Goal: Information Seeking & Learning: Find specific fact

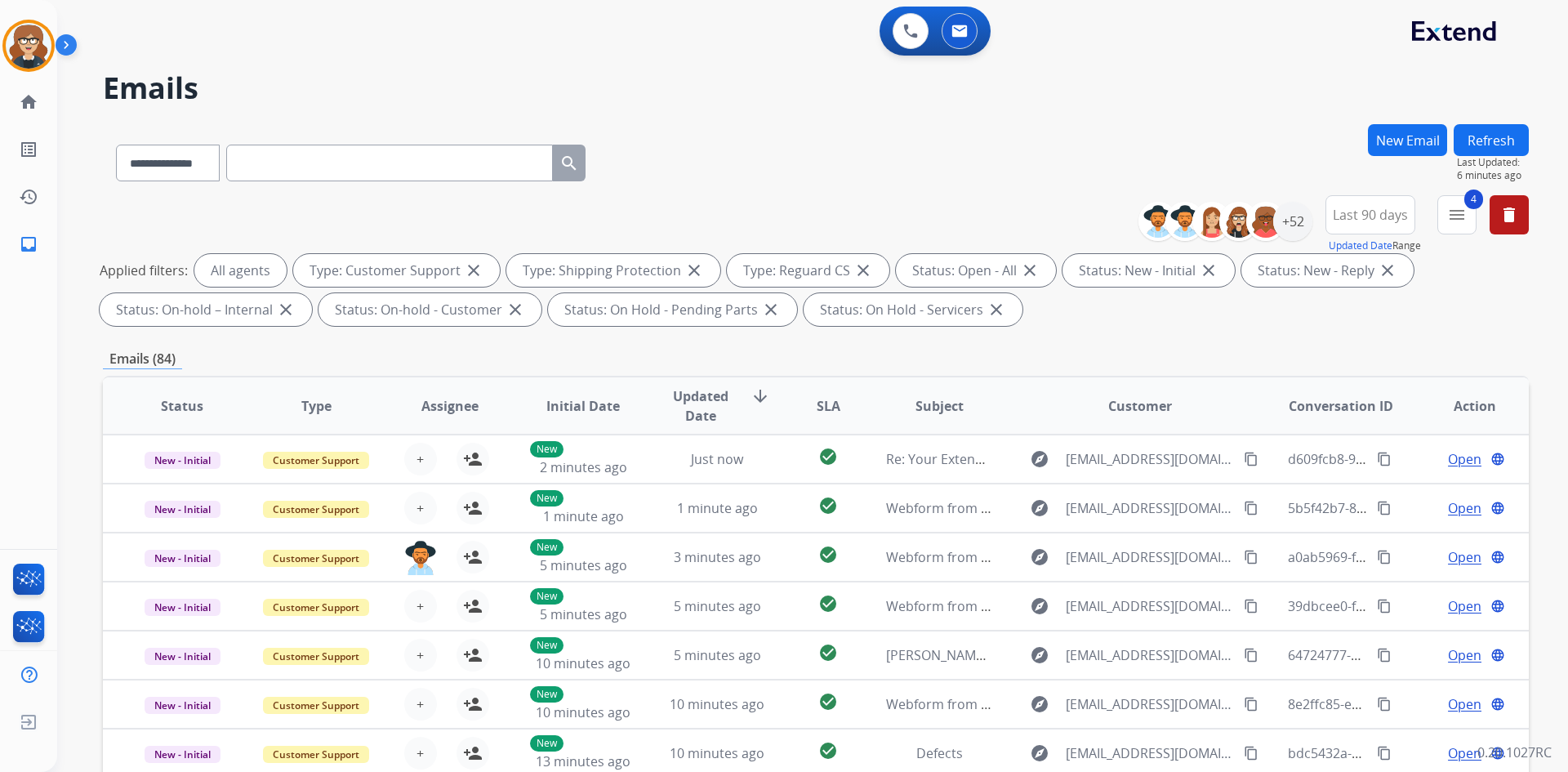
select select "**********"
click at [1299, 221] on div "+52" at bounding box center [1293, 221] width 39 height 39
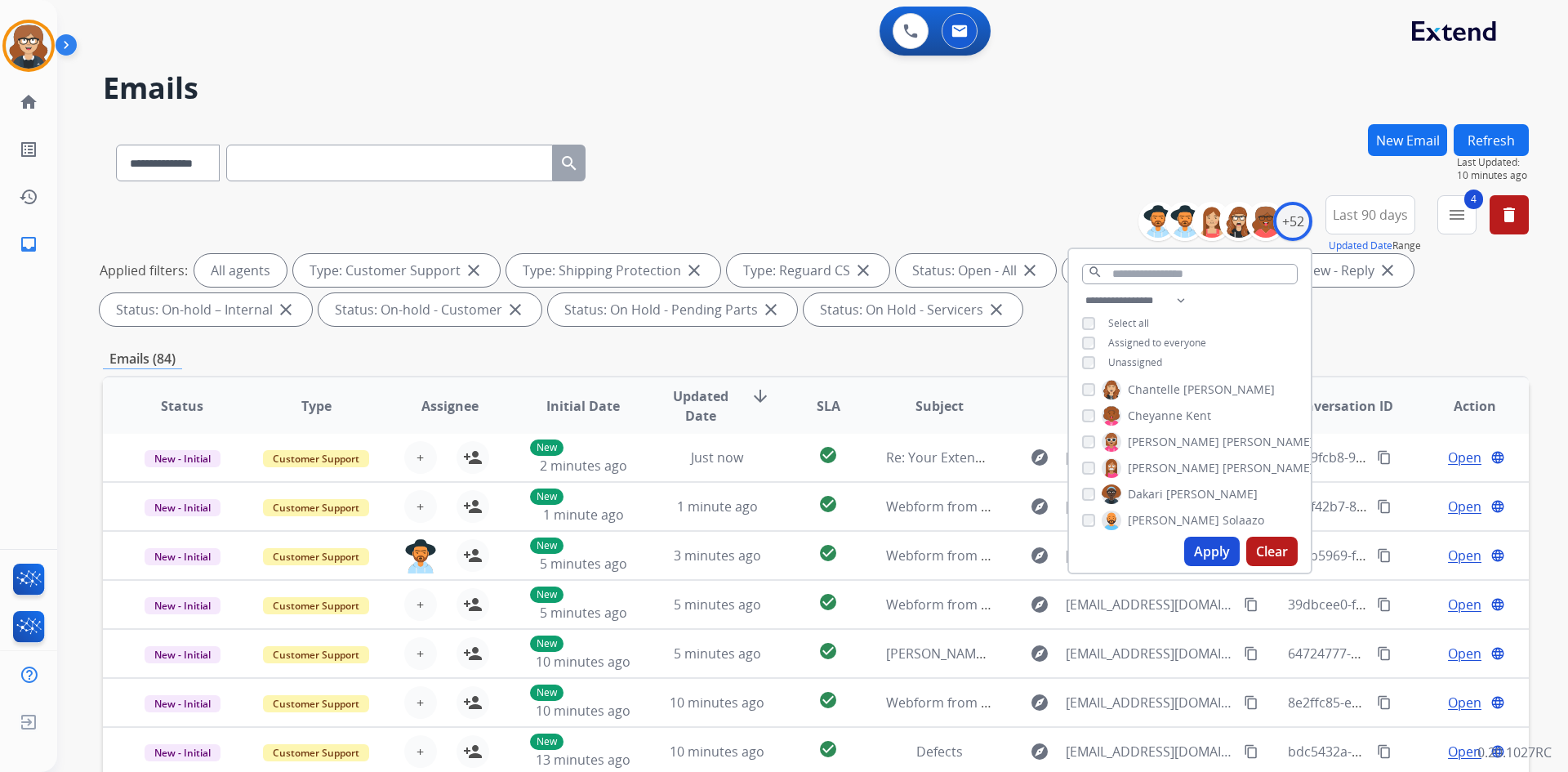
scroll to position [0, 0]
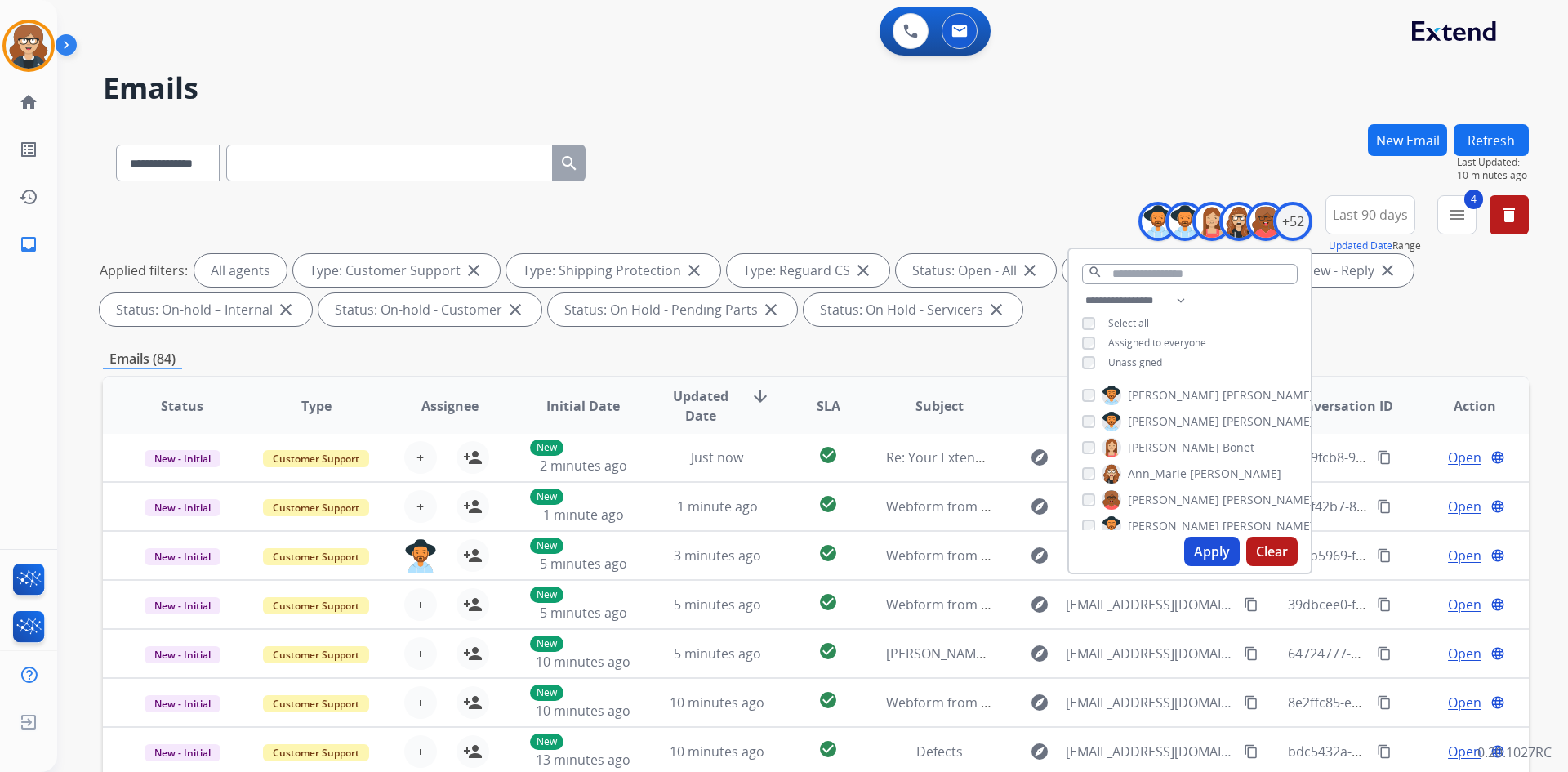
click at [1214, 548] on button "Apply" at bounding box center [1212, 551] width 56 height 29
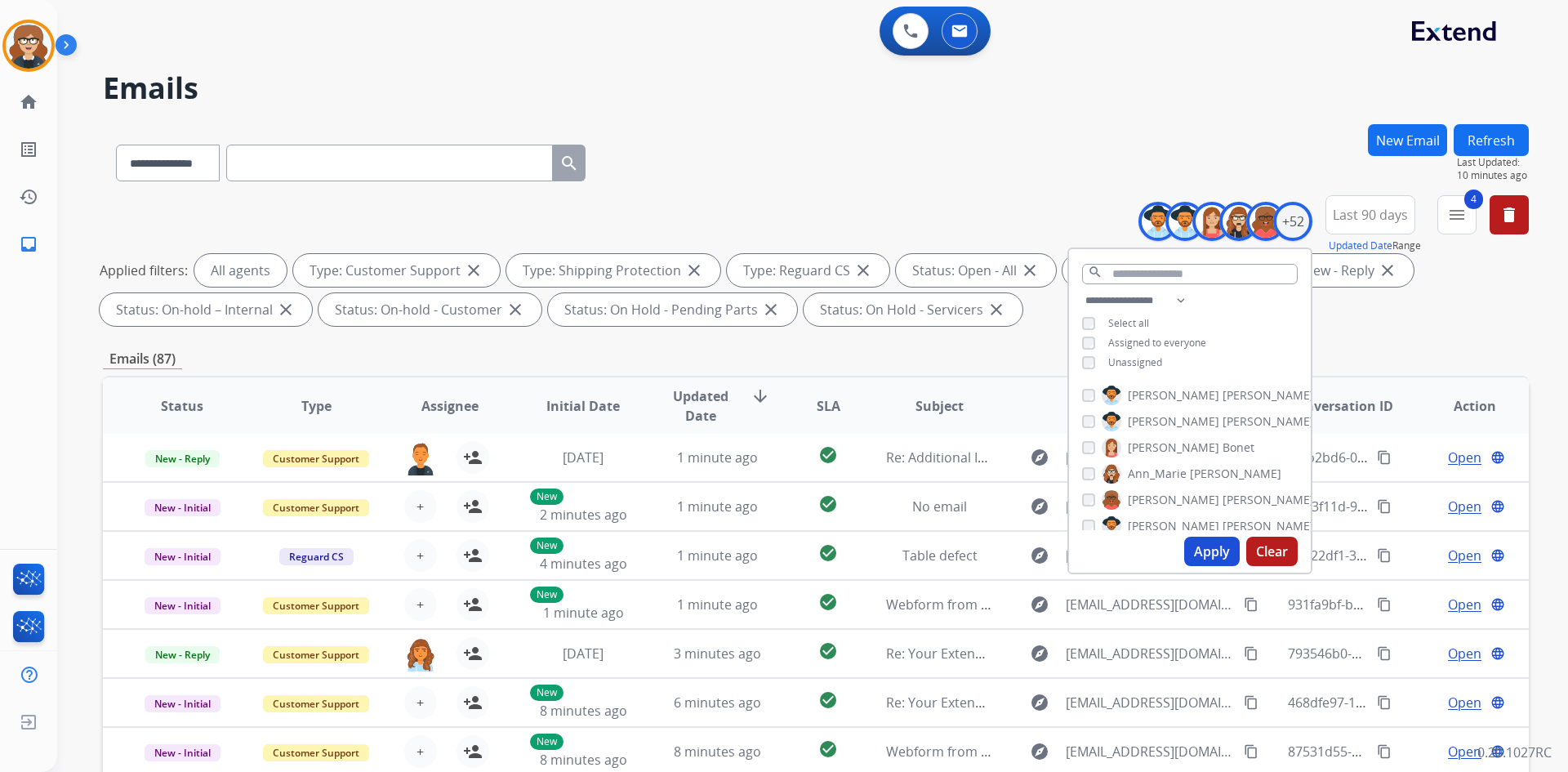
click at [1417, 305] on div "Applied filters: All agents Type: Customer Support close Type: Shipping Protect…" at bounding box center [813, 290] width 1426 height 72
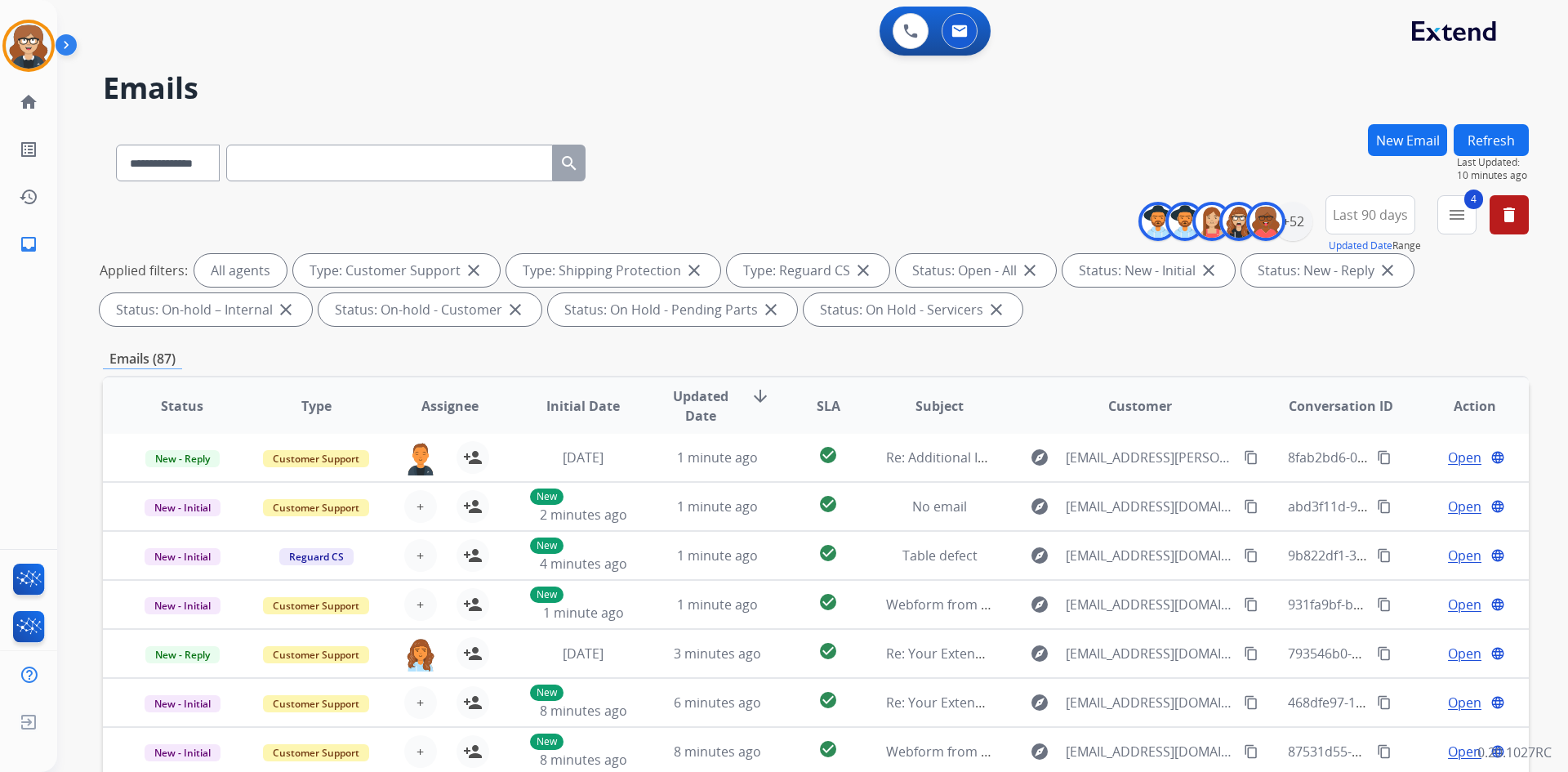
click at [435, 413] on span "Assignee" at bounding box center [450, 405] width 57 height 19
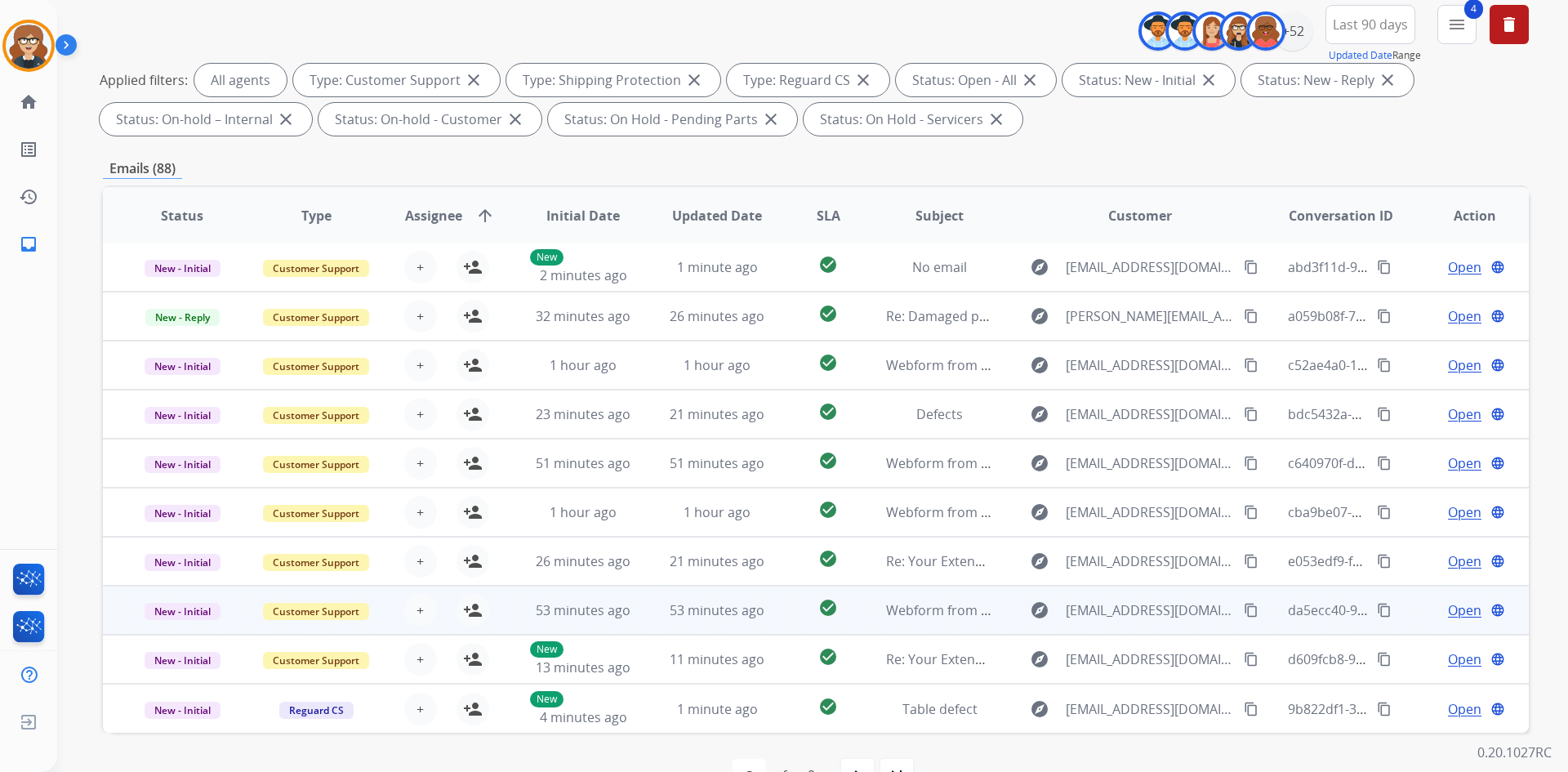
scroll to position [236, 0]
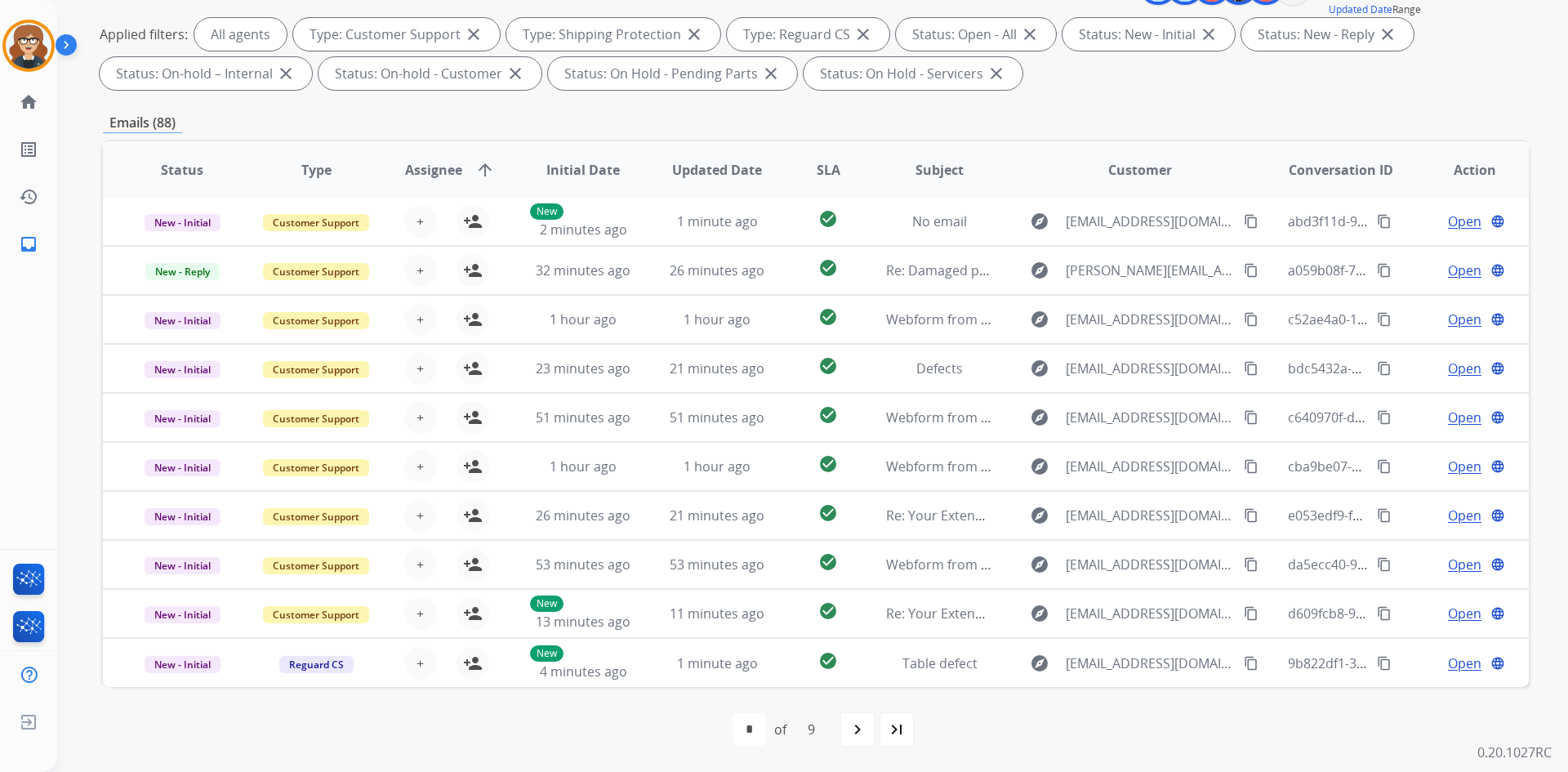
click at [428, 175] on span "Assignee" at bounding box center [434, 170] width 57 height 19
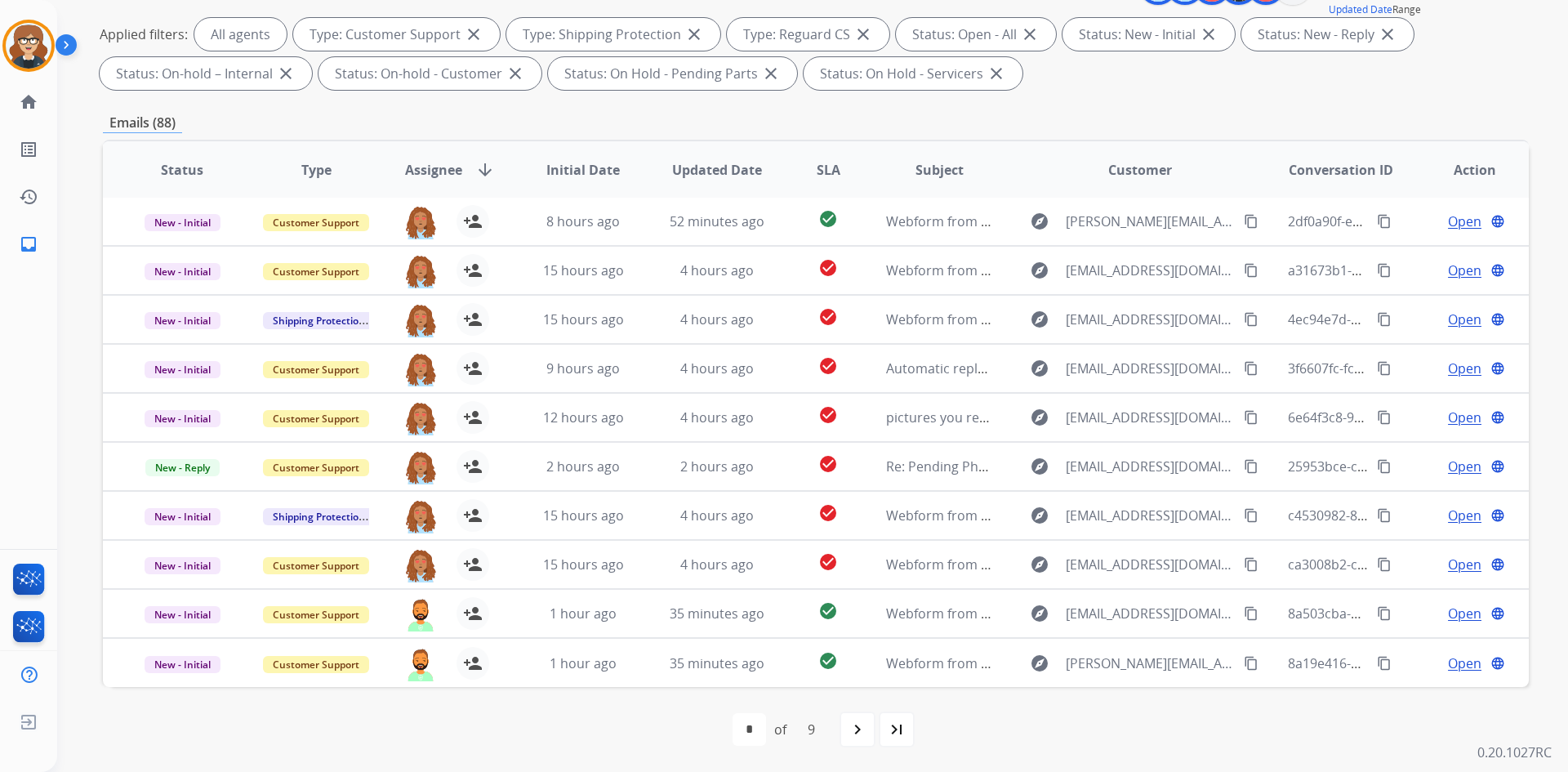
click at [853, 729] on mat-icon "navigate_next" at bounding box center [858, 729] width 19 height 19
select select "*"
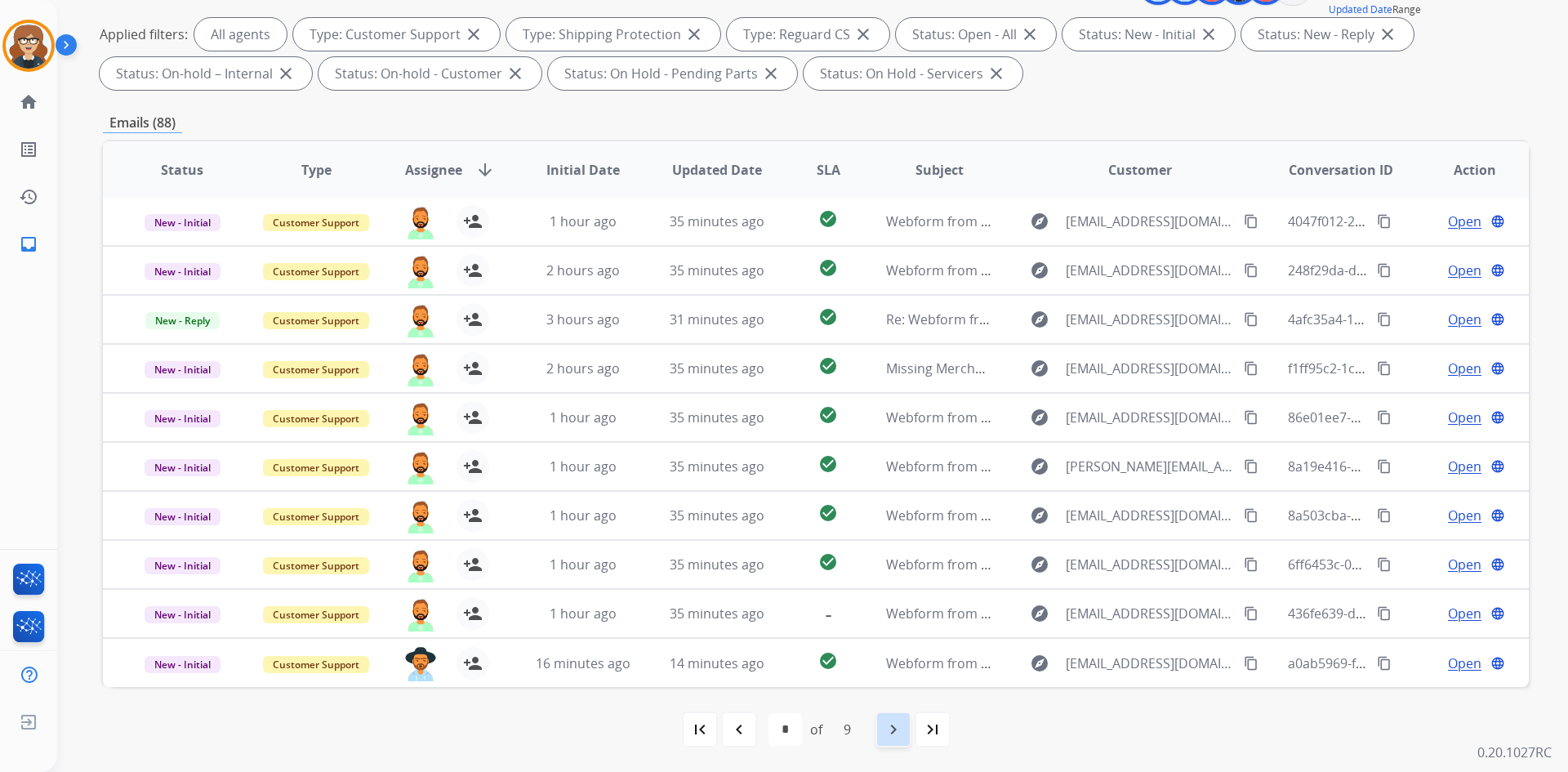
click at [881, 724] on div "navigate_next" at bounding box center [893, 729] width 36 height 36
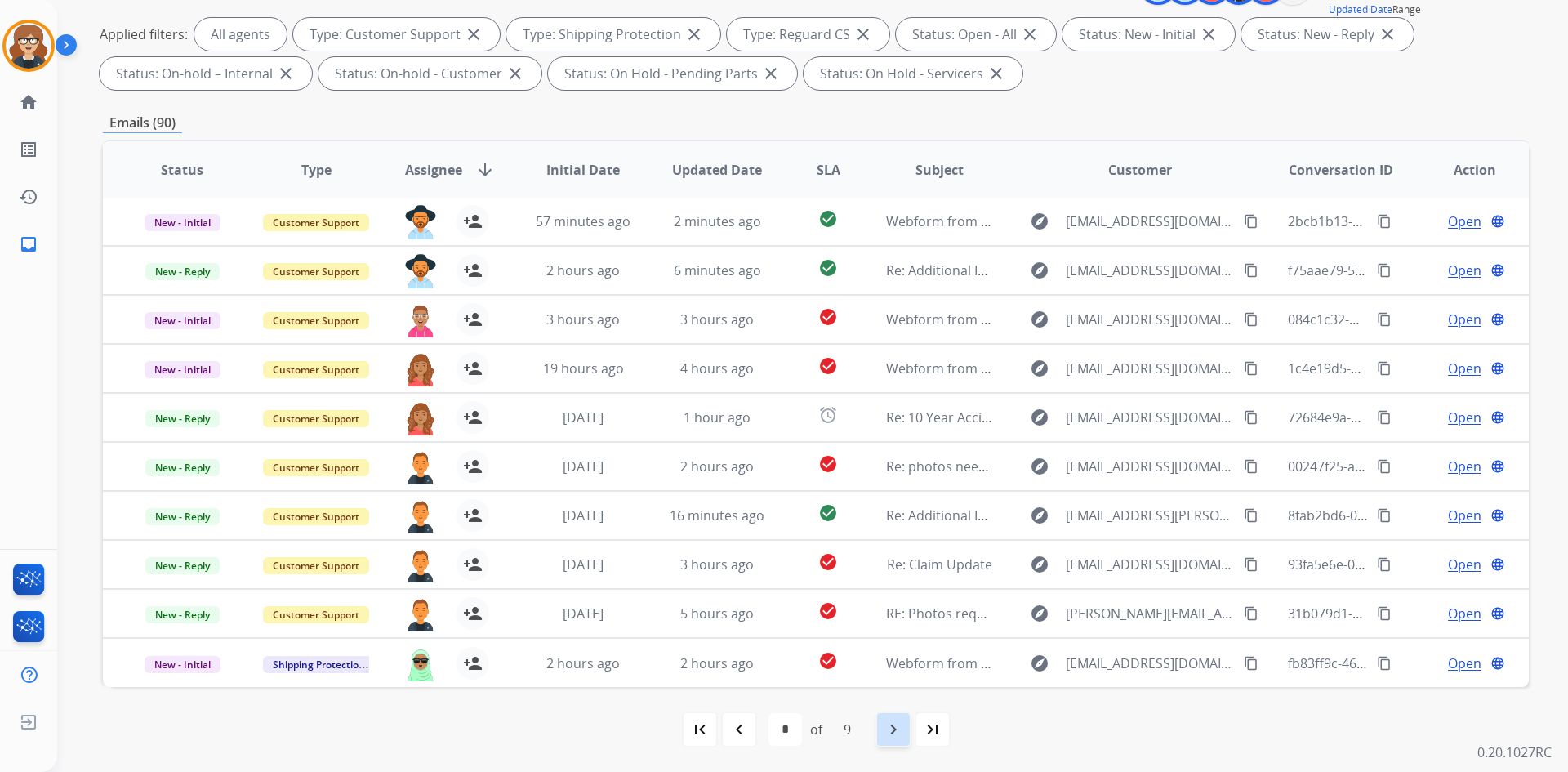
click at [878, 733] on div "navigate_next" at bounding box center [893, 729] width 36 height 36
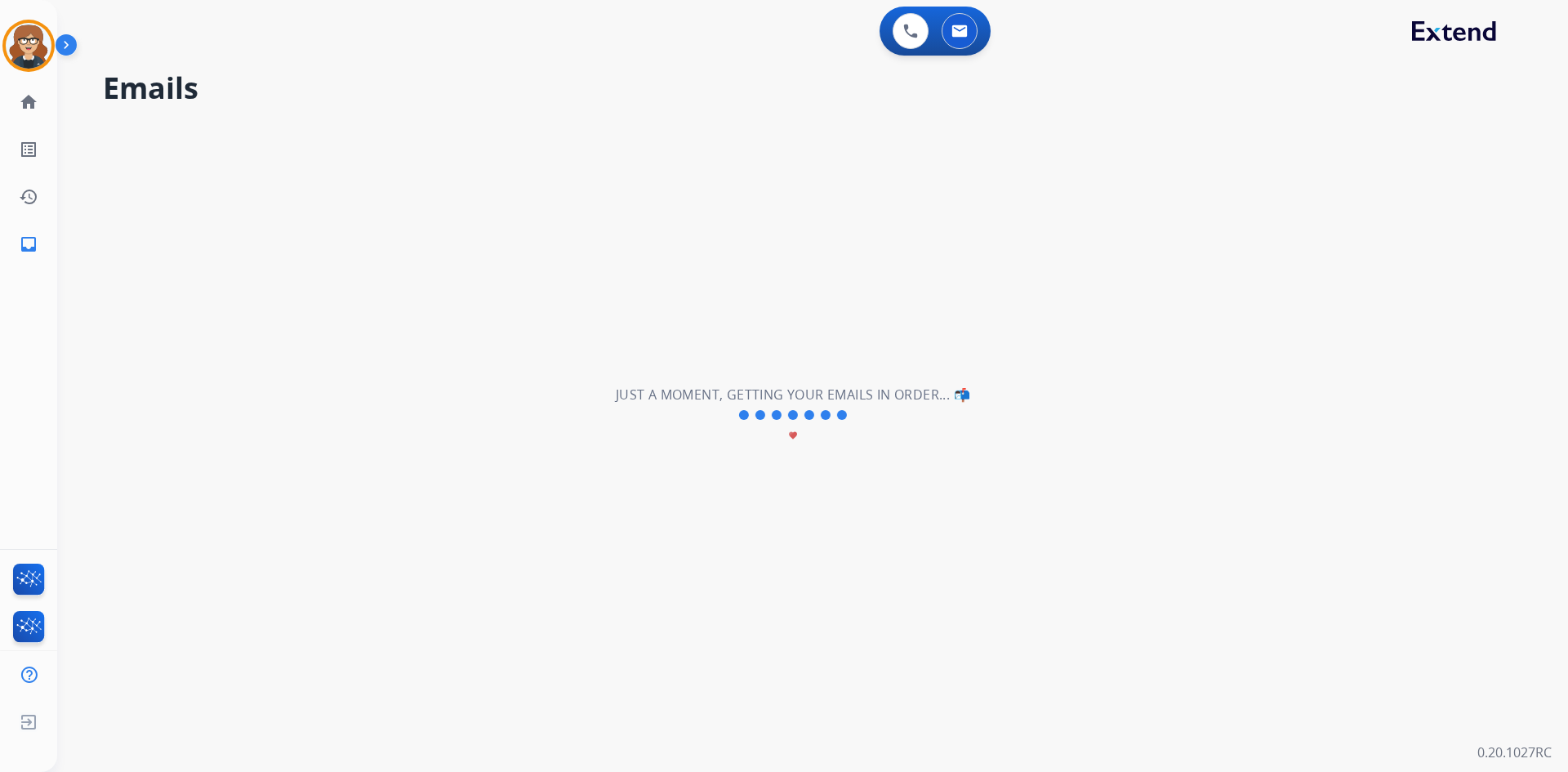
scroll to position [0, 0]
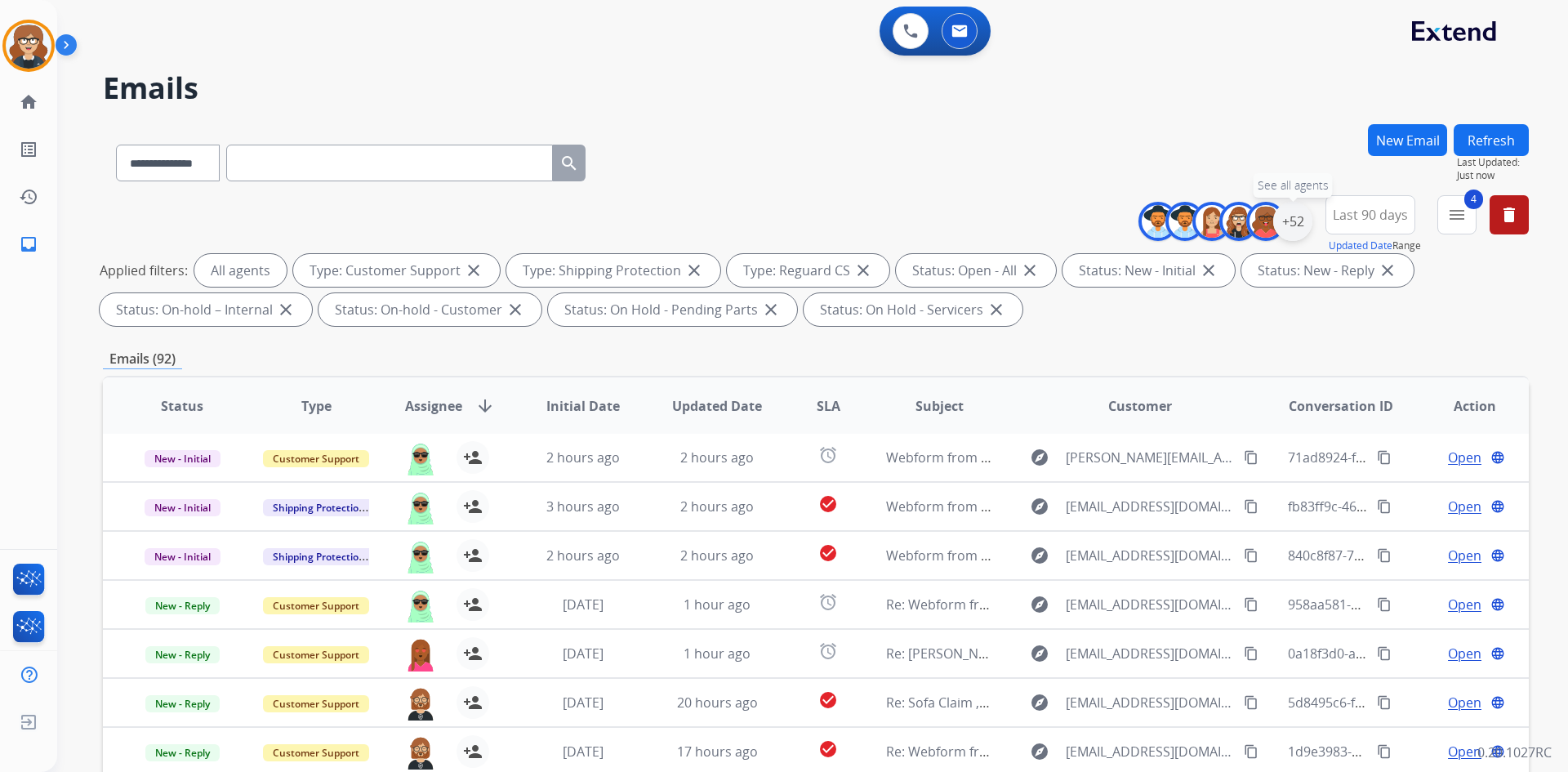
click at [1295, 221] on div "+52" at bounding box center [1293, 221] width 39 height 39
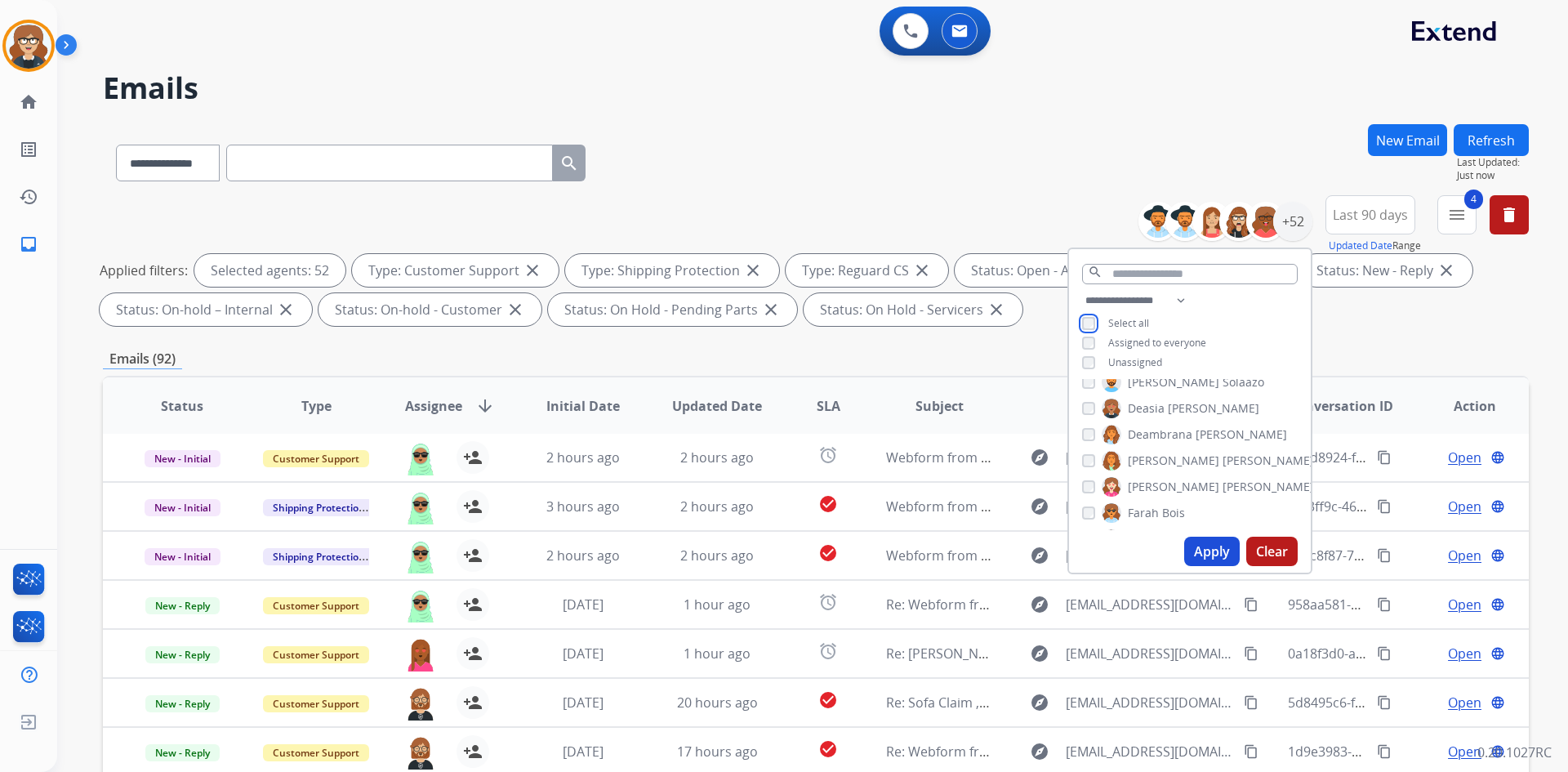
scroll to position [653, 0]
click at [1222, 418] on span "[PERSON_NAME]" at bounding box center [1268, 421] width 92 height 17
click at [1155, 445] on span "Keyanta" at bounding box center [1150, 447] width 44 height 17
click at [1211, 550] on button "Apply" at bounding box center [1212, 551] width 56 height 29
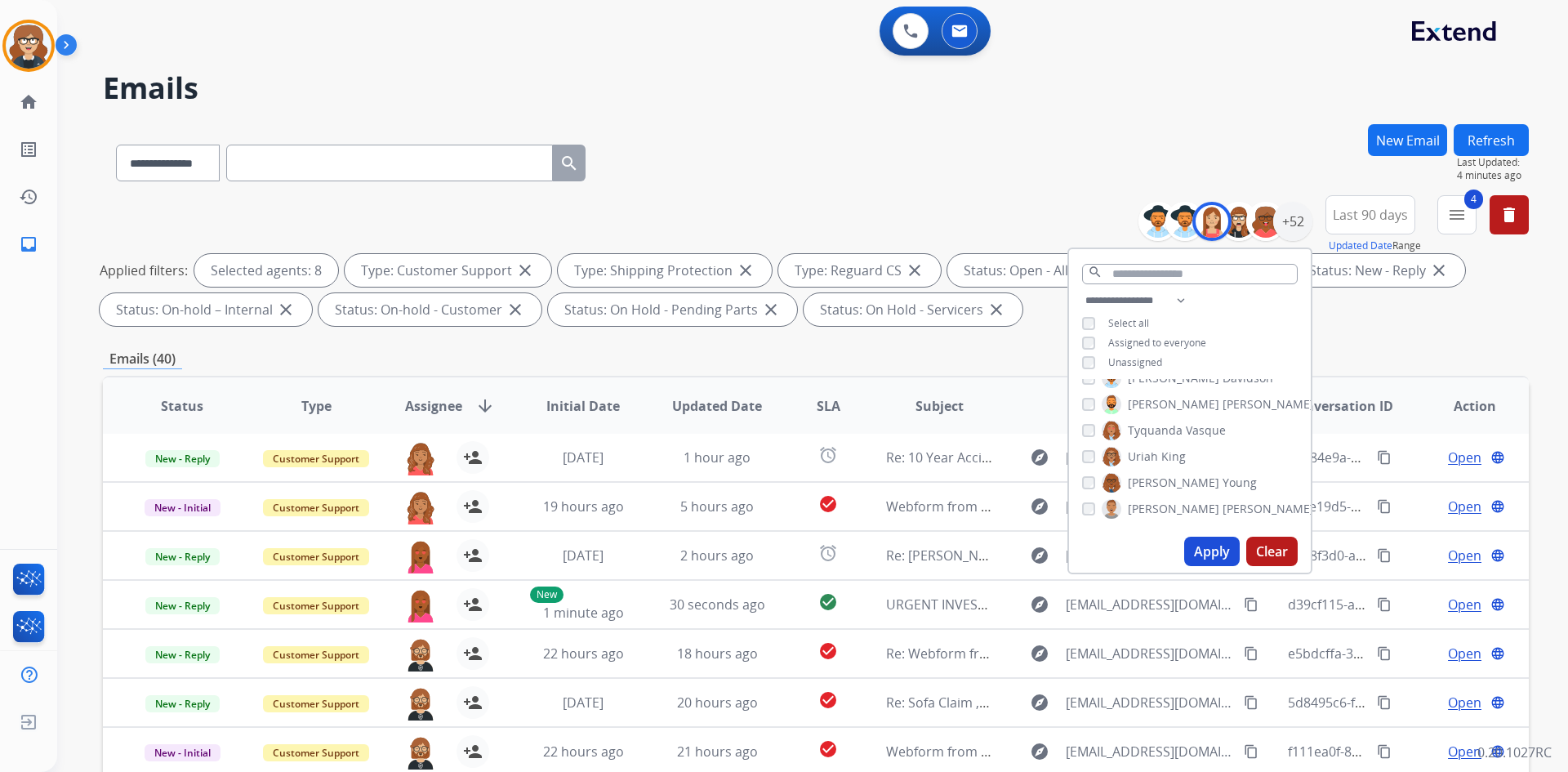
click at [1210, 552] on button "Apply" at bounding box center [1212, 551] width 56 height 29
click at [1198, 548] on button "Apply" at bounding box center [1212, 551] width 56 height 29
click at [1353, 218] on span "Last 90 days" at bounding box center [1370, 214] width 75 height 6
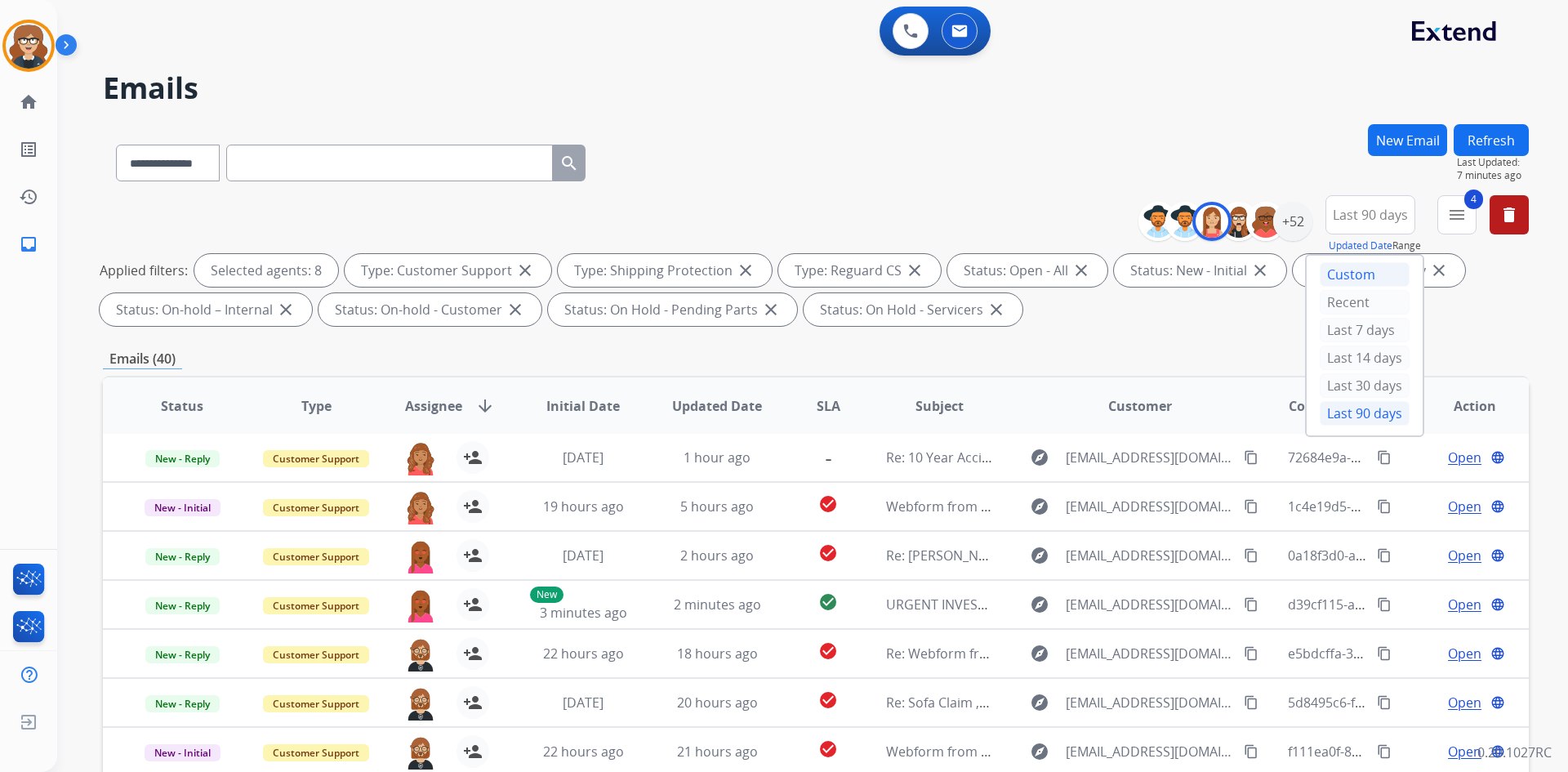
click at [1348, 272] on div "Custom" at bounding box center [1364, 274] width 90 height 25
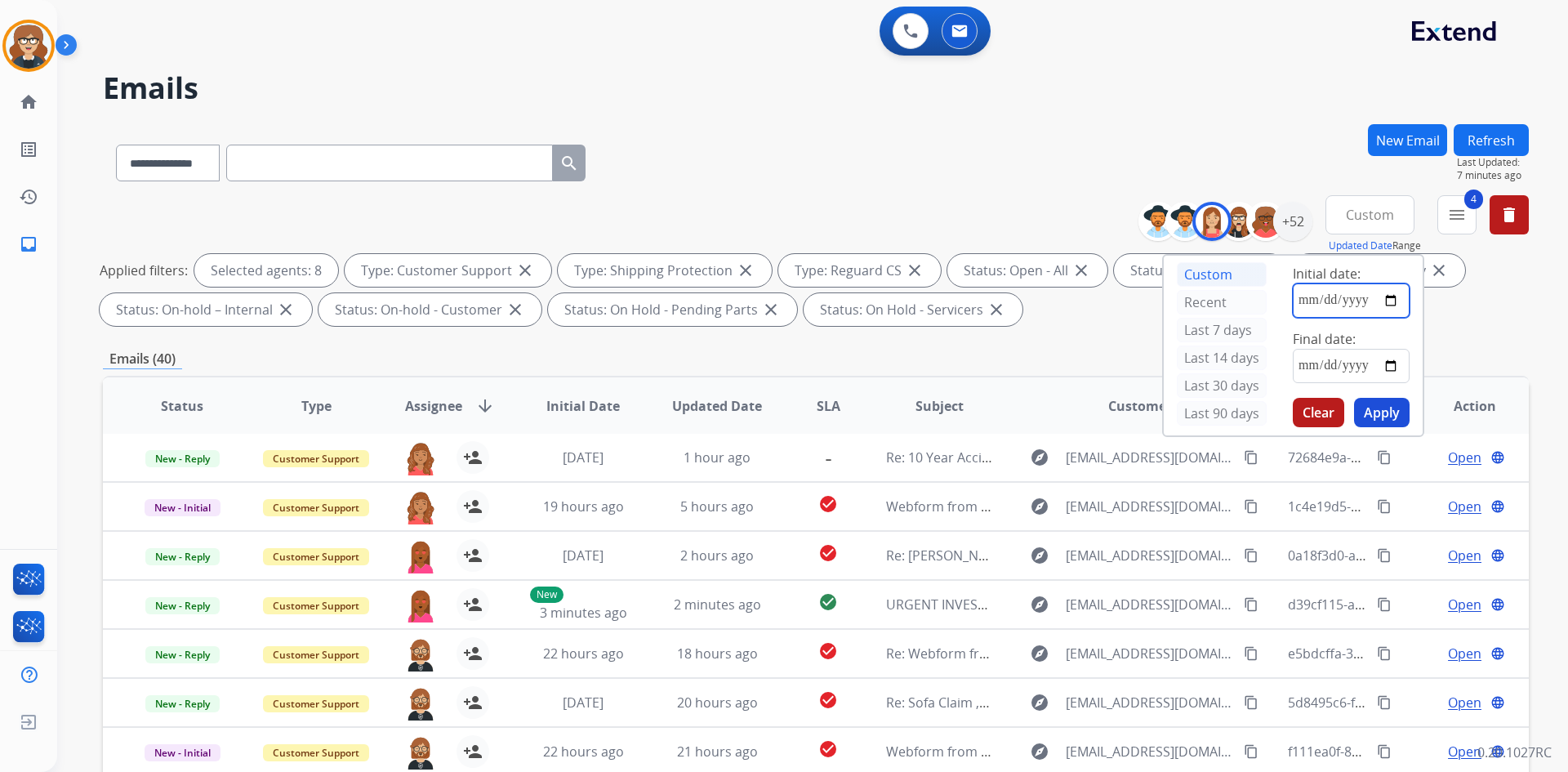
click at [1393, 300] on input "date" at bounding box center [1351, 301] width 116 height 34
click at [1319, 299] on input "**********" at bounding box center [1351, 301] width 116 height 34
click at [1359, 303] on input "**********" at bounding box center [1351, 301] width 116 height 34
click at [1354, 302] on input "**********" at bounding box center [1351, 301] width 116 height 34
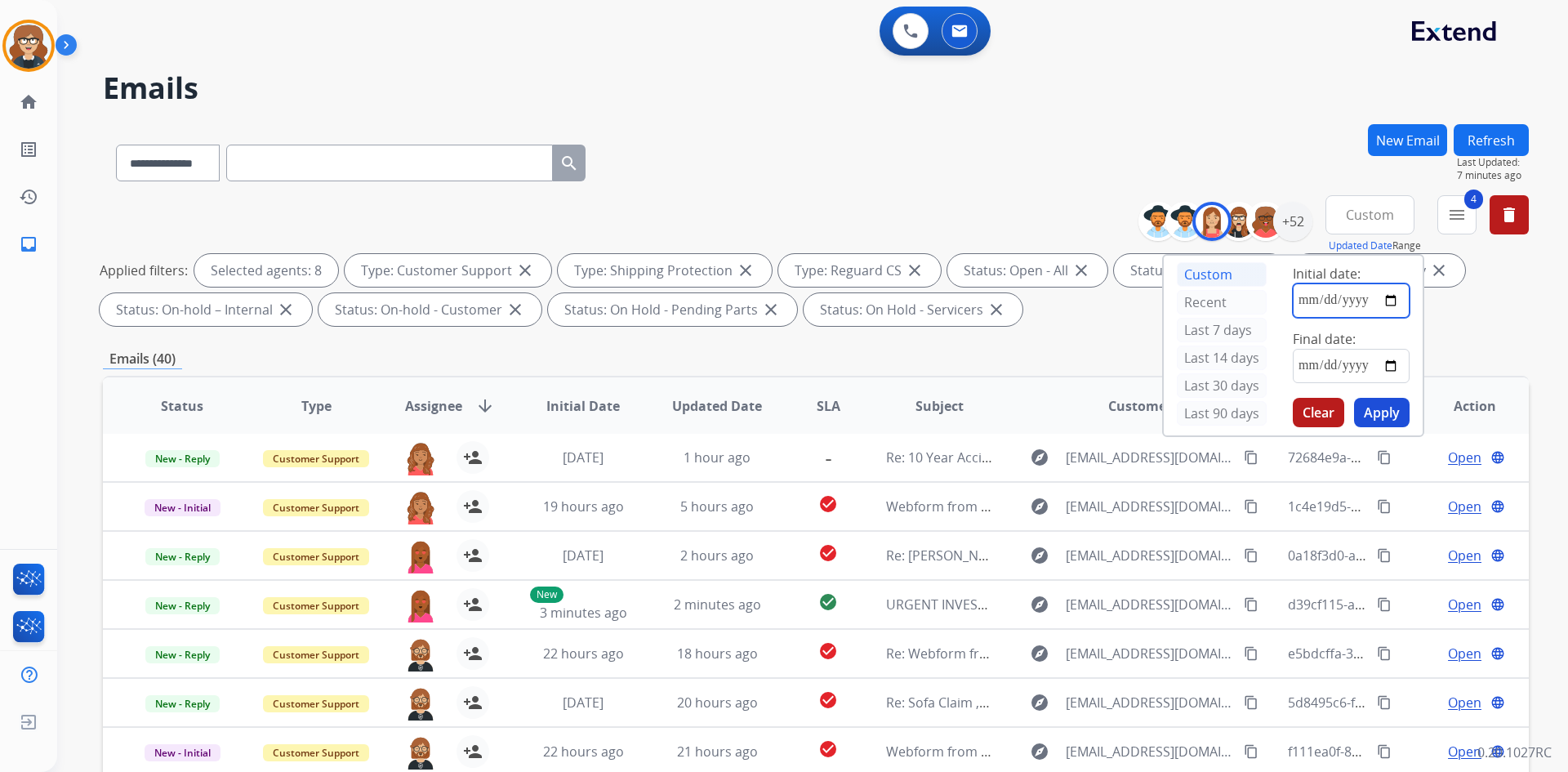
click at [1356, 302] on input "**********" at bounding box center [1351, 301] width 116 height 34
type input "**********"
click at [1393, 363] on input "date" at bounding box center [1351, 366] width 116 height 34
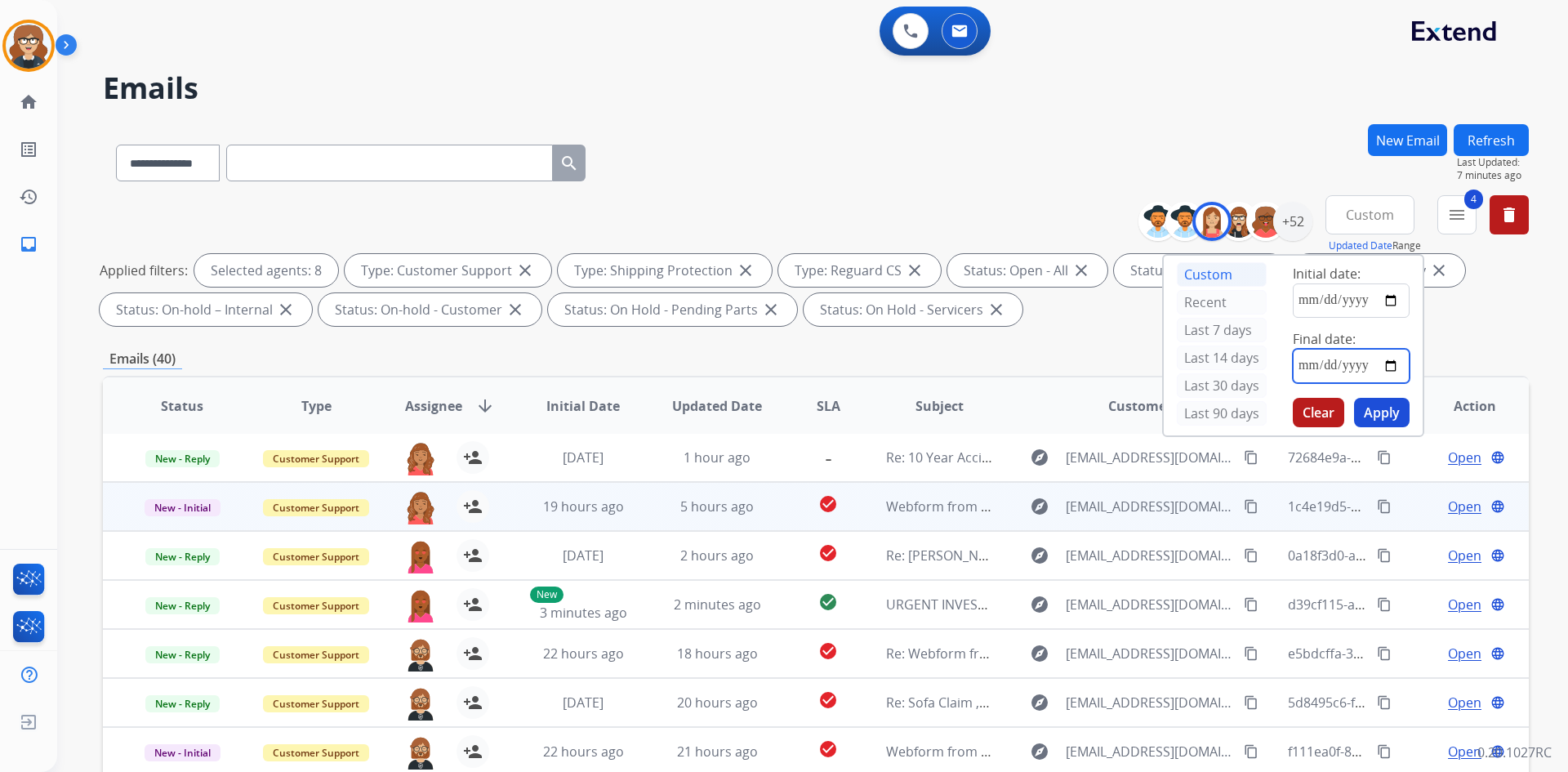
type input "**********"
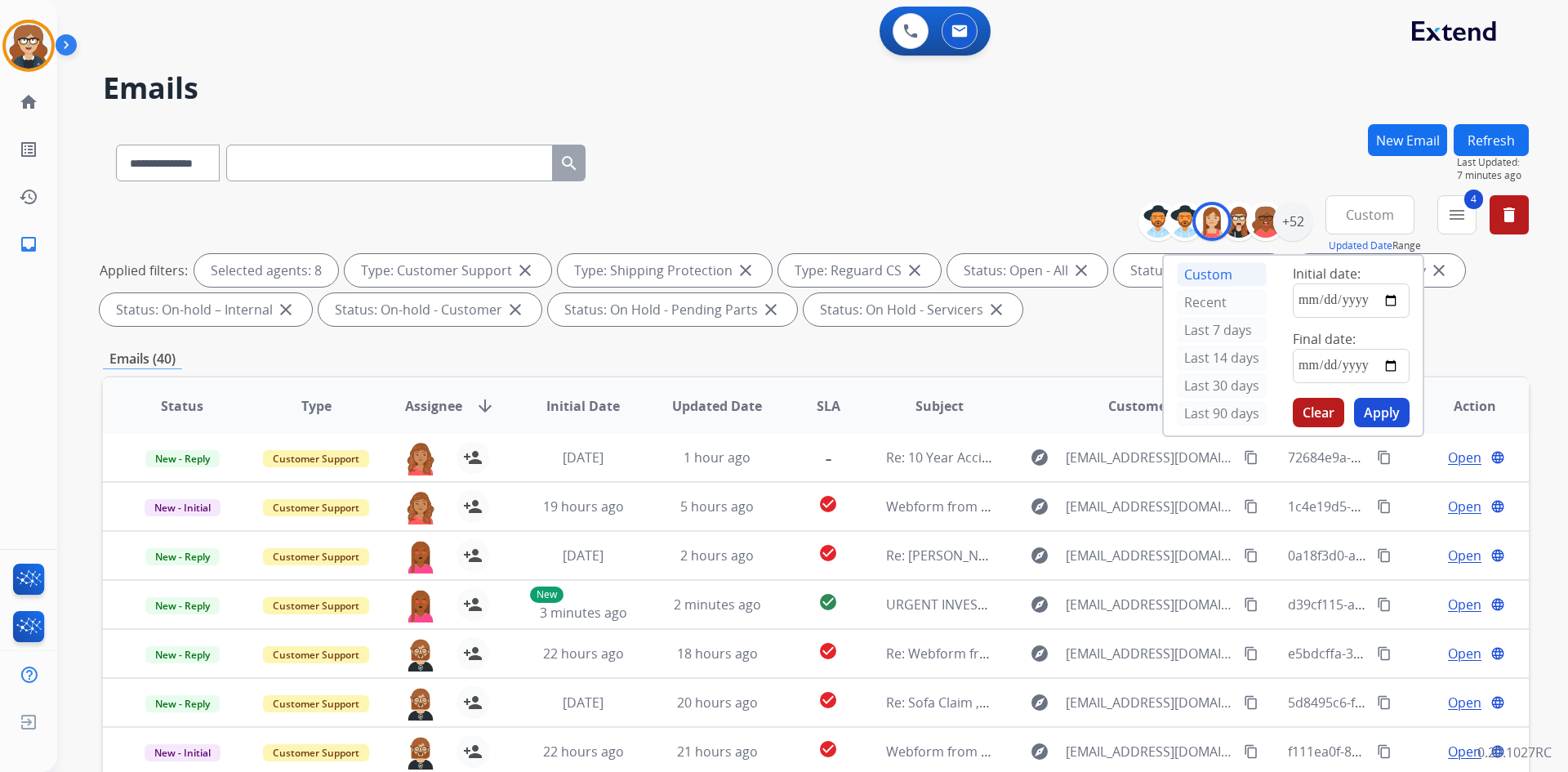
click at [1379, 409] on button "Apply" at bounding box center [1381, 412] width 56 height 29
click at [1496, 317] on div "Applied filters: Selected agents: 8 Type: Customer Support close Type: Shipping…" at bounding box center [813, 290] width 1426 height 72
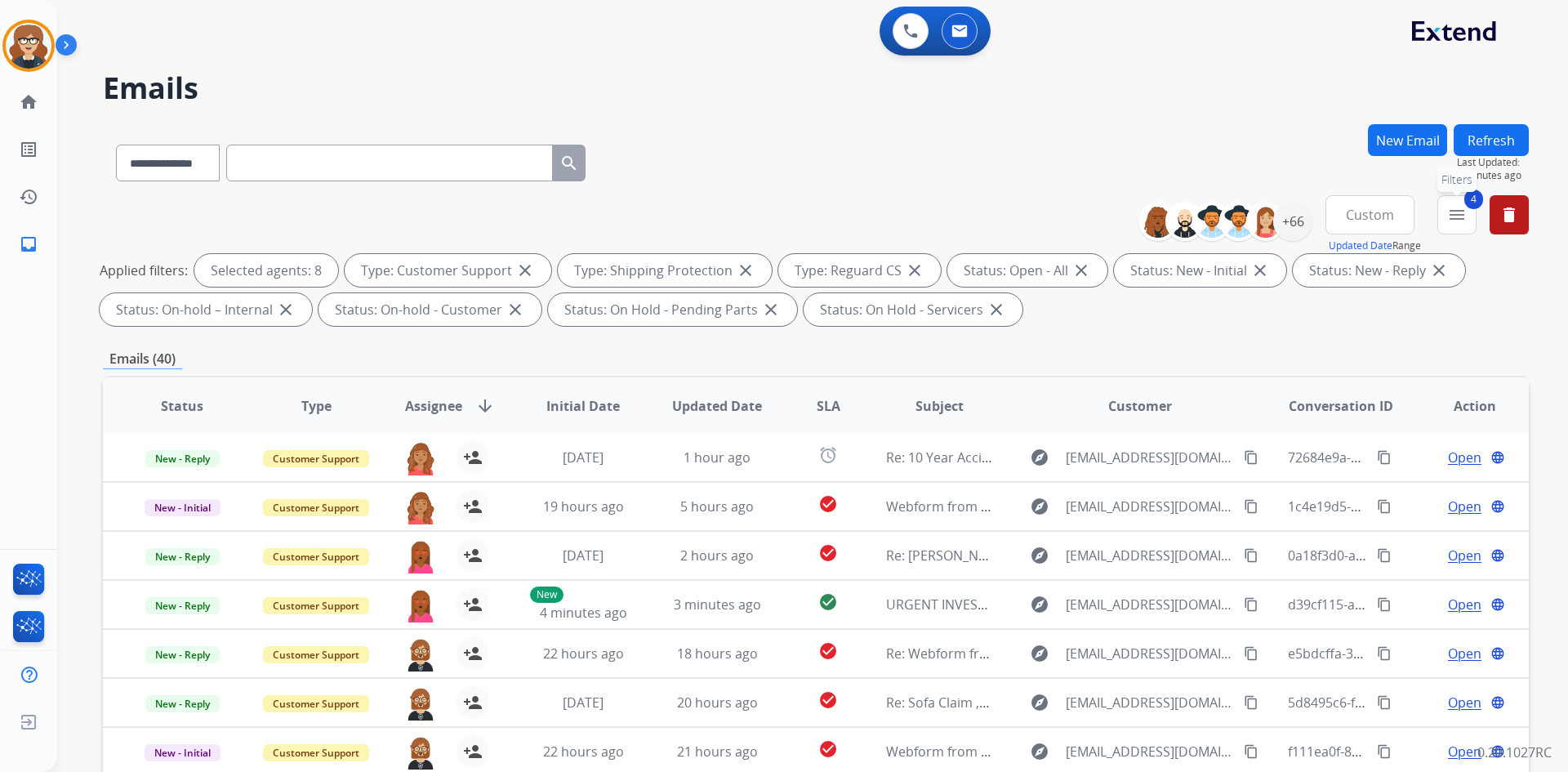
click at [1458, 212] on mat-icon "menu" at bounding box center [1457, 215] width 19 height 19
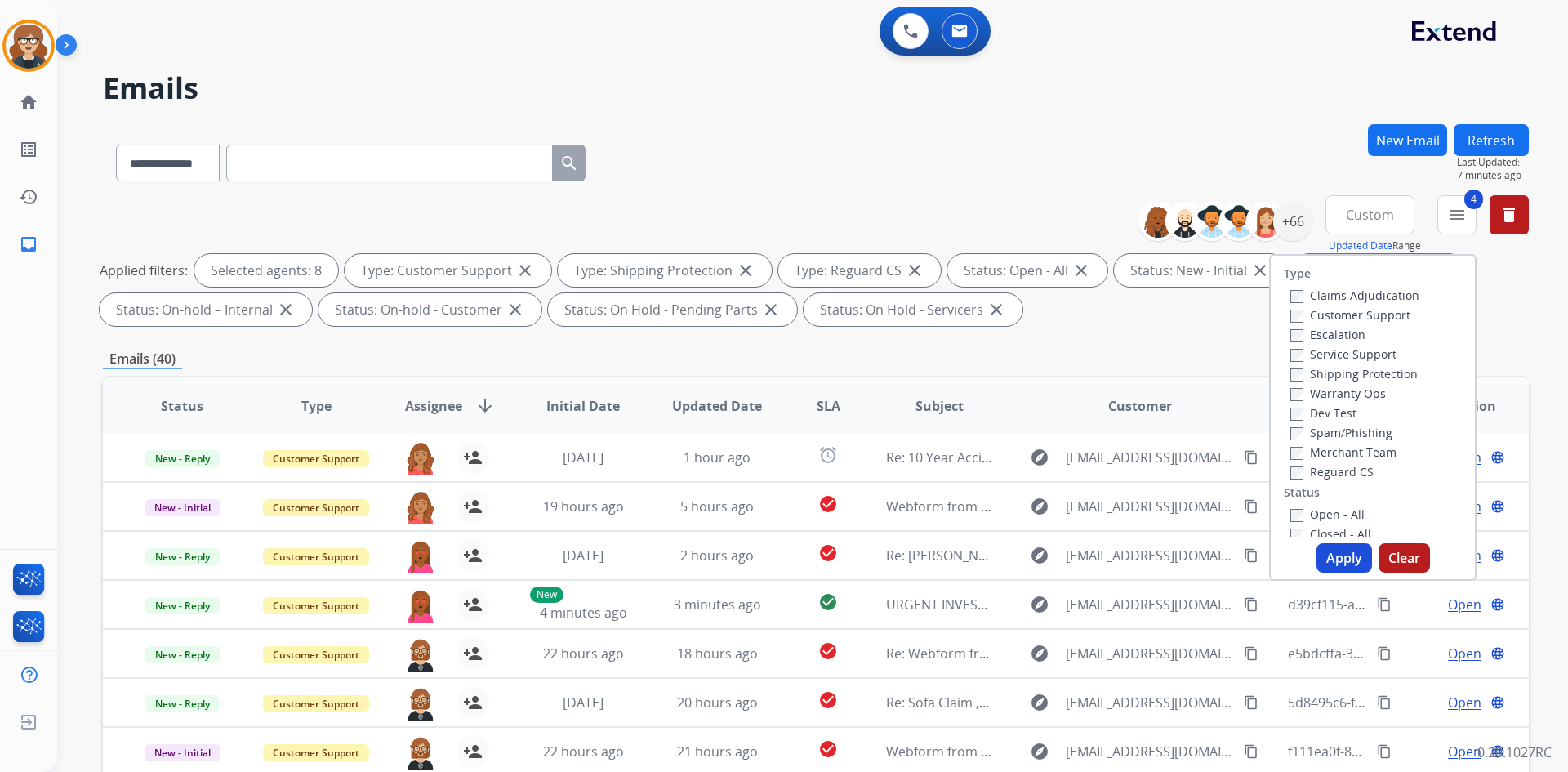
scroll to position [0, 0]
click at [1341, 556] on button "Apply" at bounding box center [1344, 557] width 56 height 29
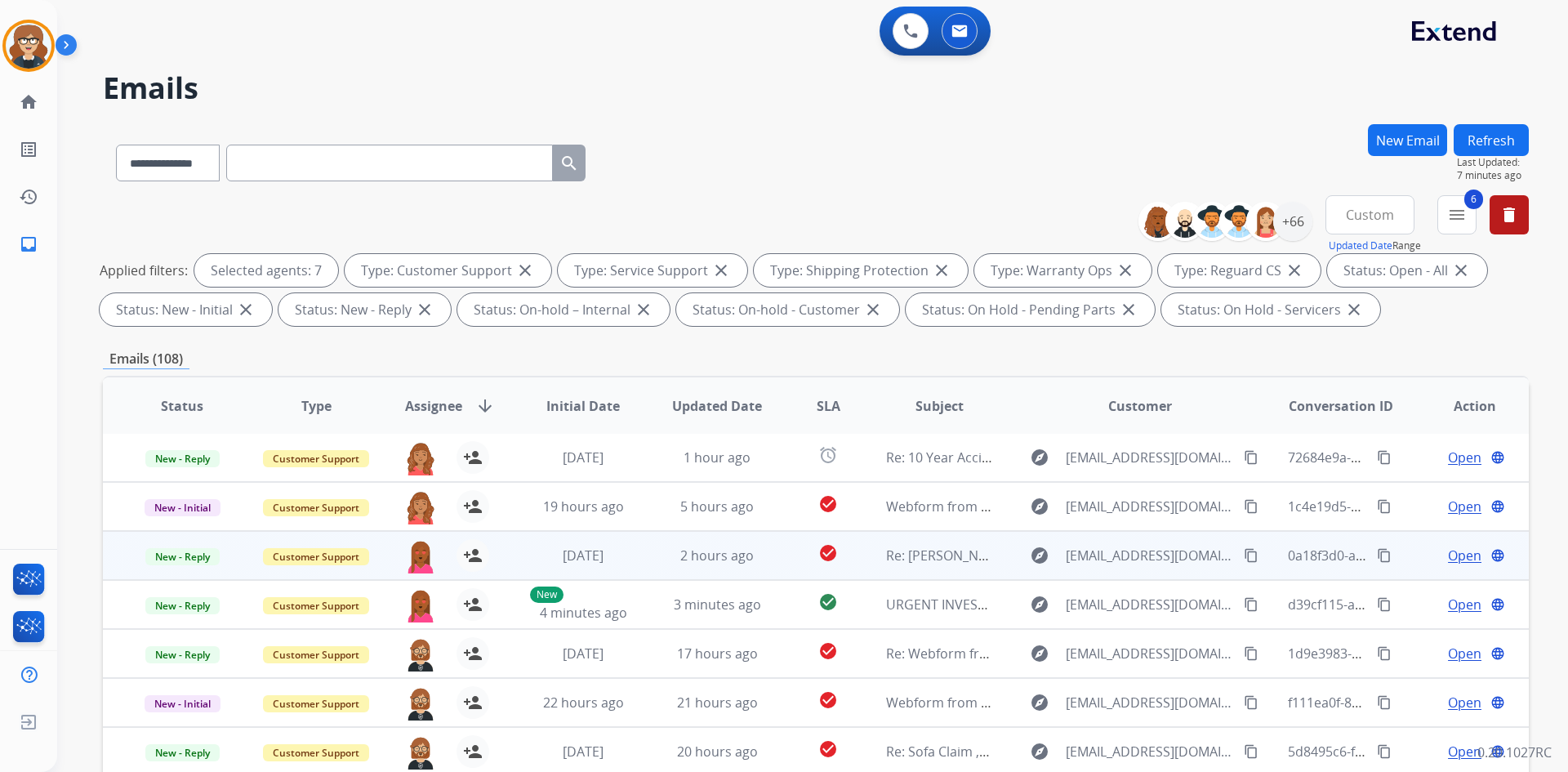
click at [1377, 556] on mat-icon "content_copy" at bounding box center [1384, 555] width 15 height 15
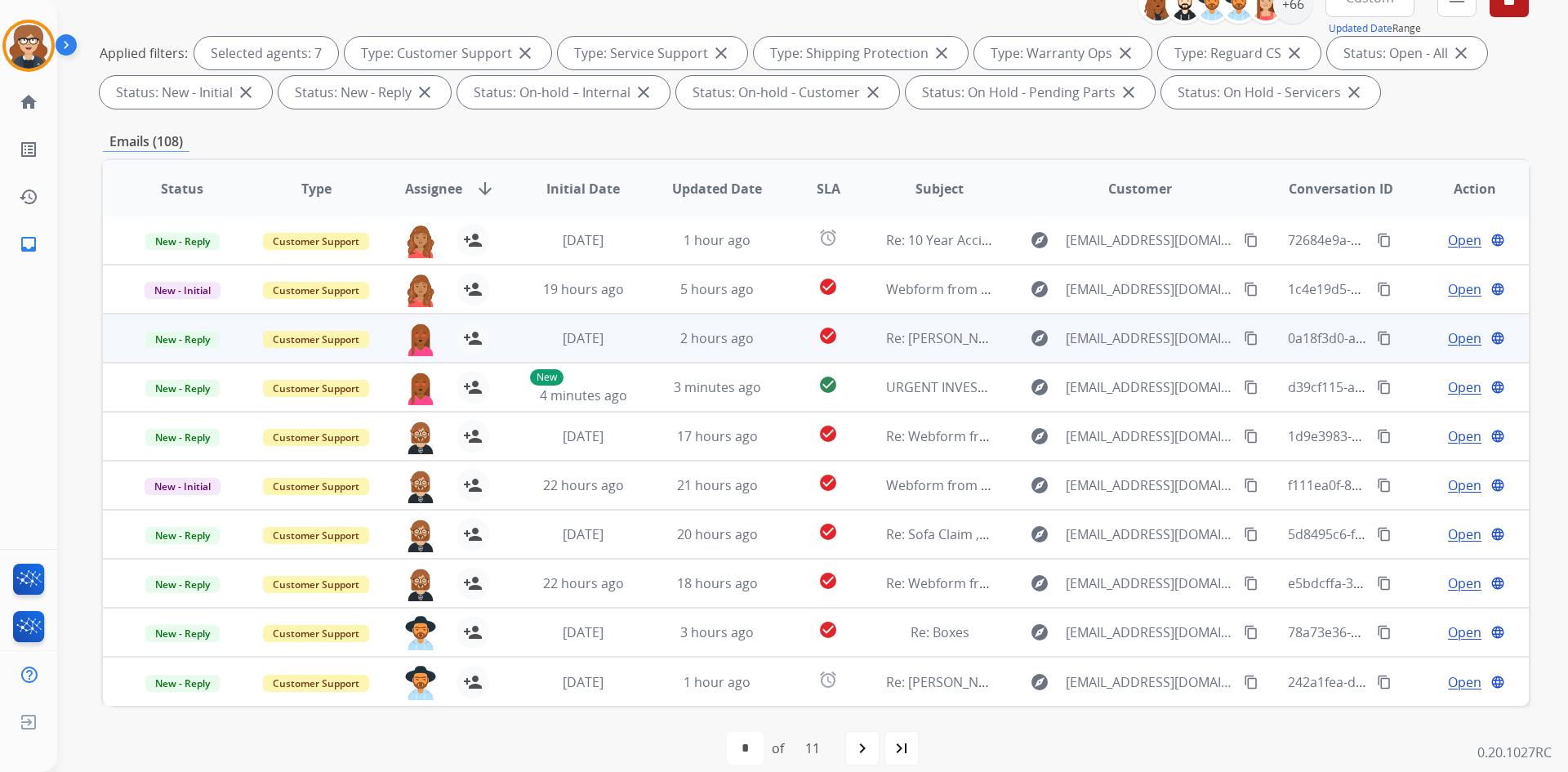
scroll to position [236, 0]
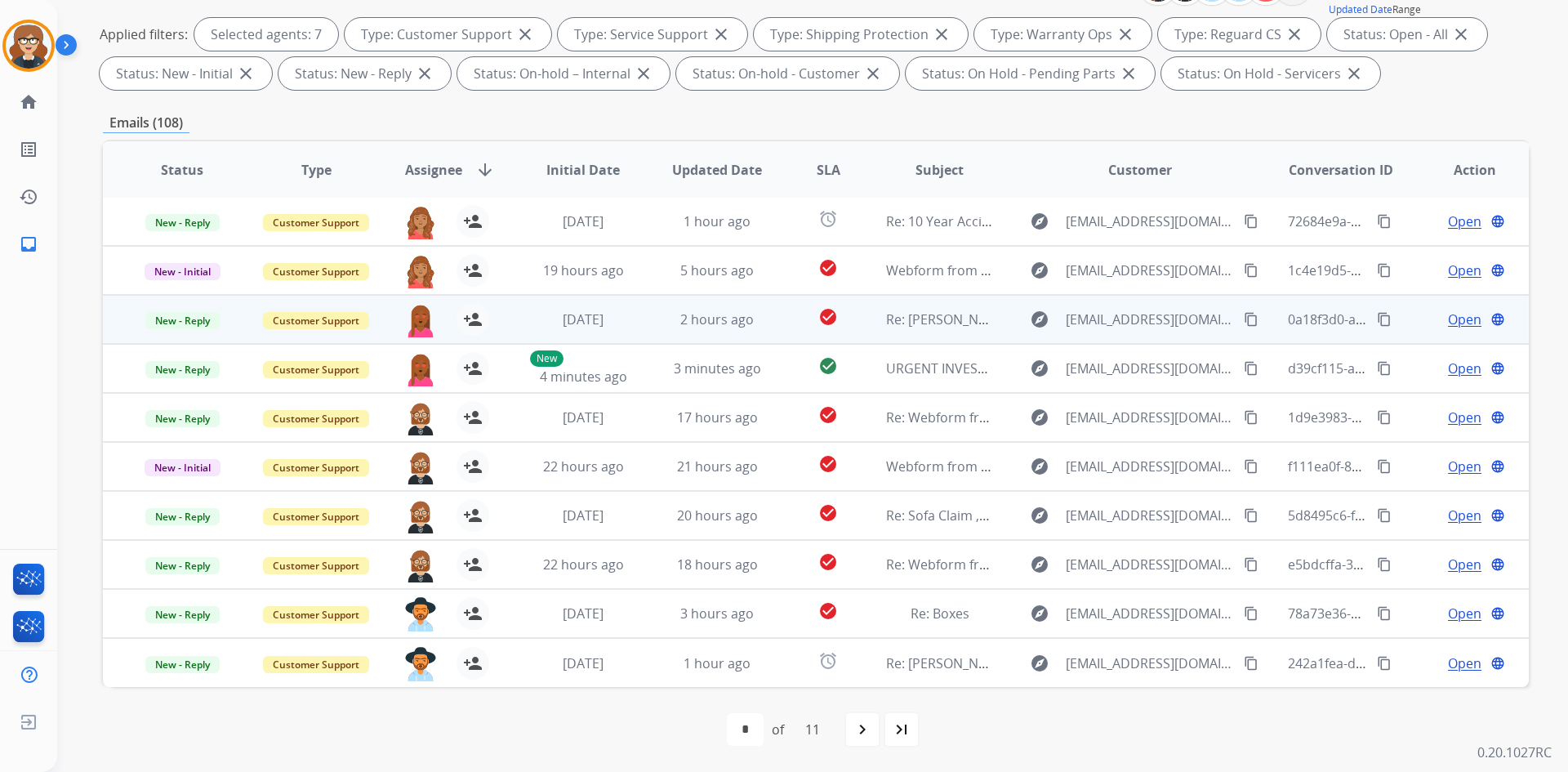
drag, startPoint x: 1375, startPoint y: 314, endPoint x: 1341, endPoint y: 300, distance: 36.8
click at [1377, 314] on mat-icon "content_copy" at bounding box center [1384, 319] width 15 height 15
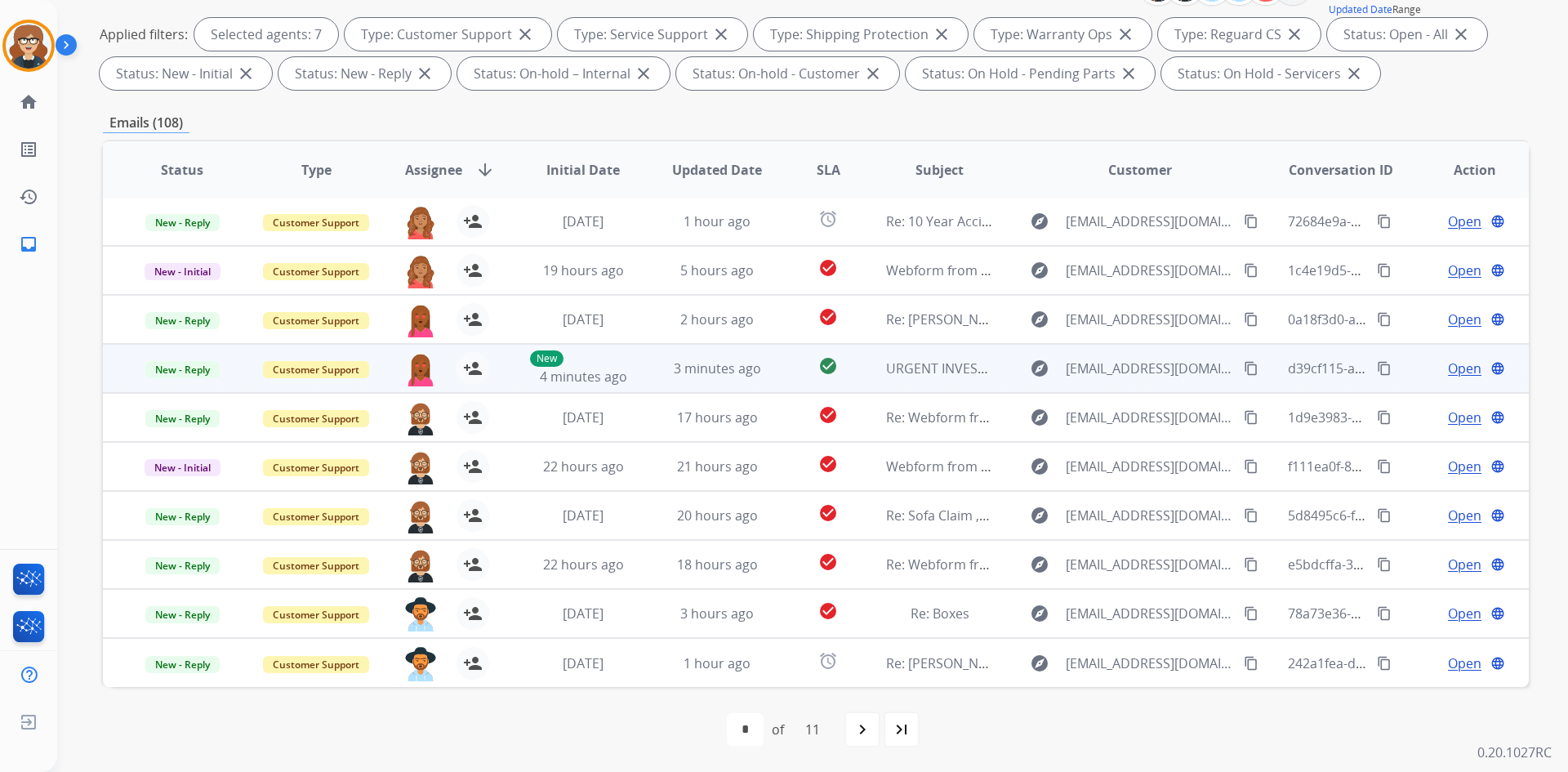
click at [1377, 365] on mat-icon "content_copy" at bounding box center [1384, 368] width 15 height 15
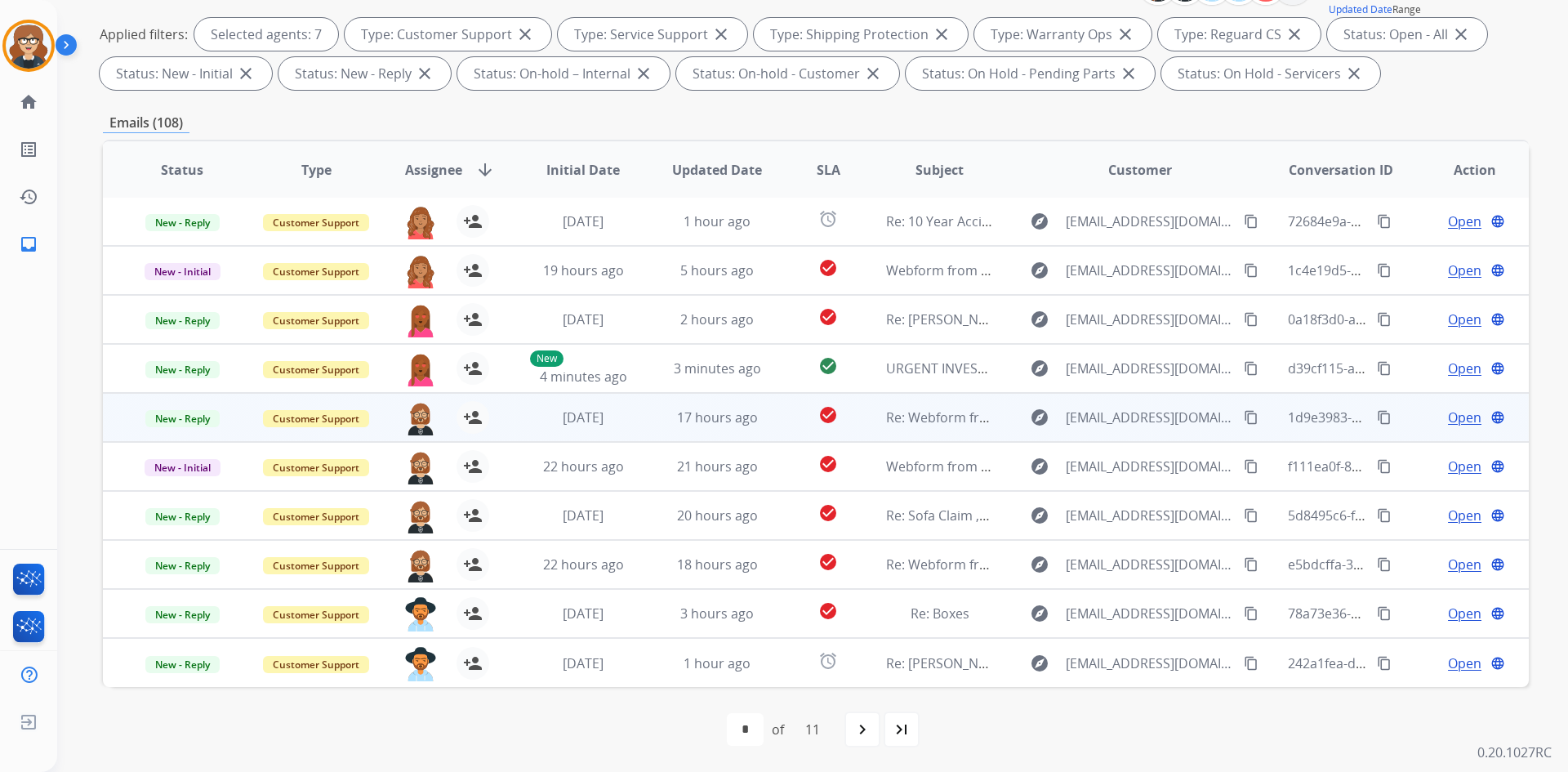
click at [1377, 417] on mat-icon "content_copy" at bounding box center [1384, 417] width 15 height 15
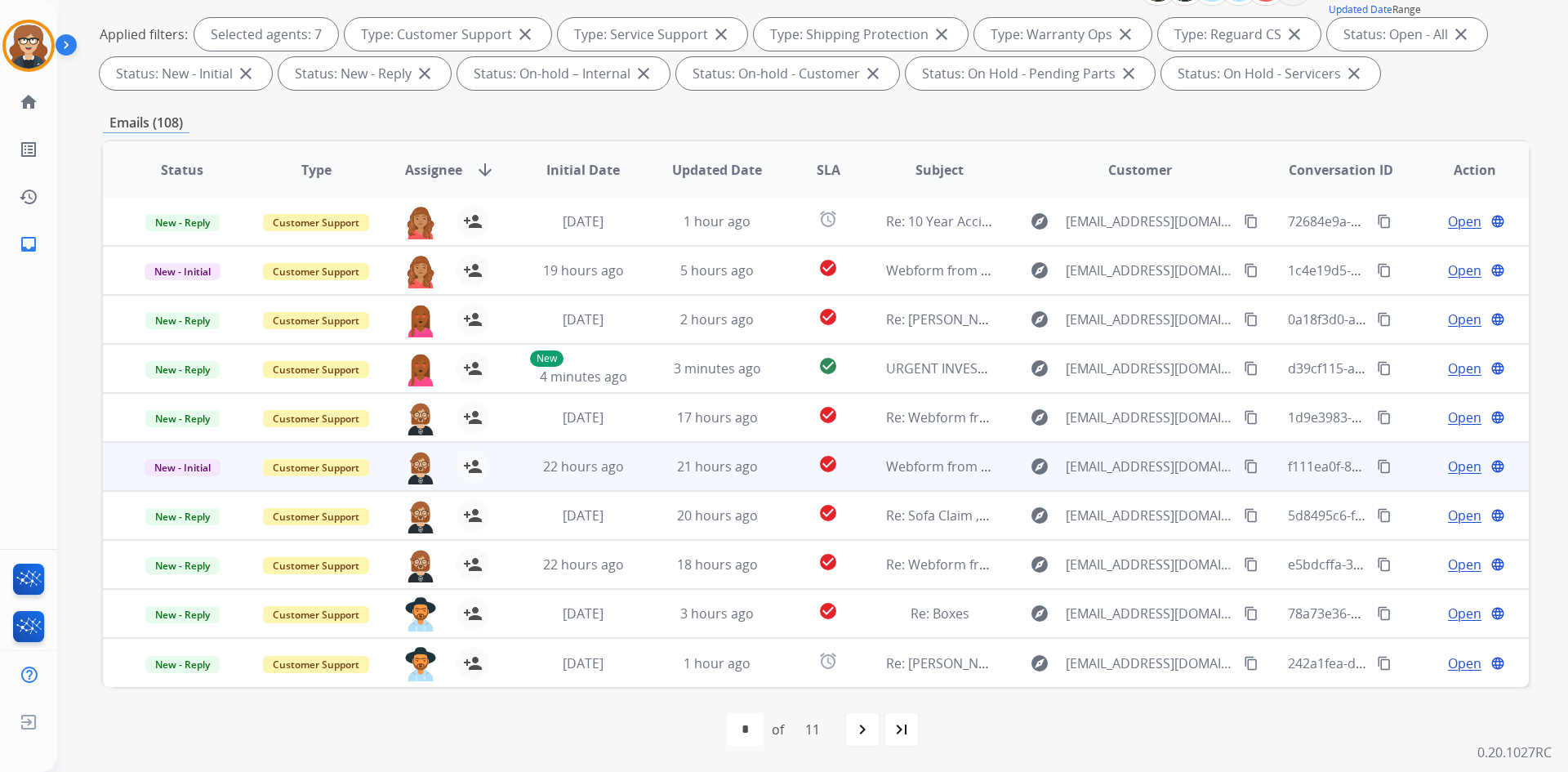
click at [1377, 465] on mat-icon "content_copy" at bounding box center [1384, 466] width 15 height 15
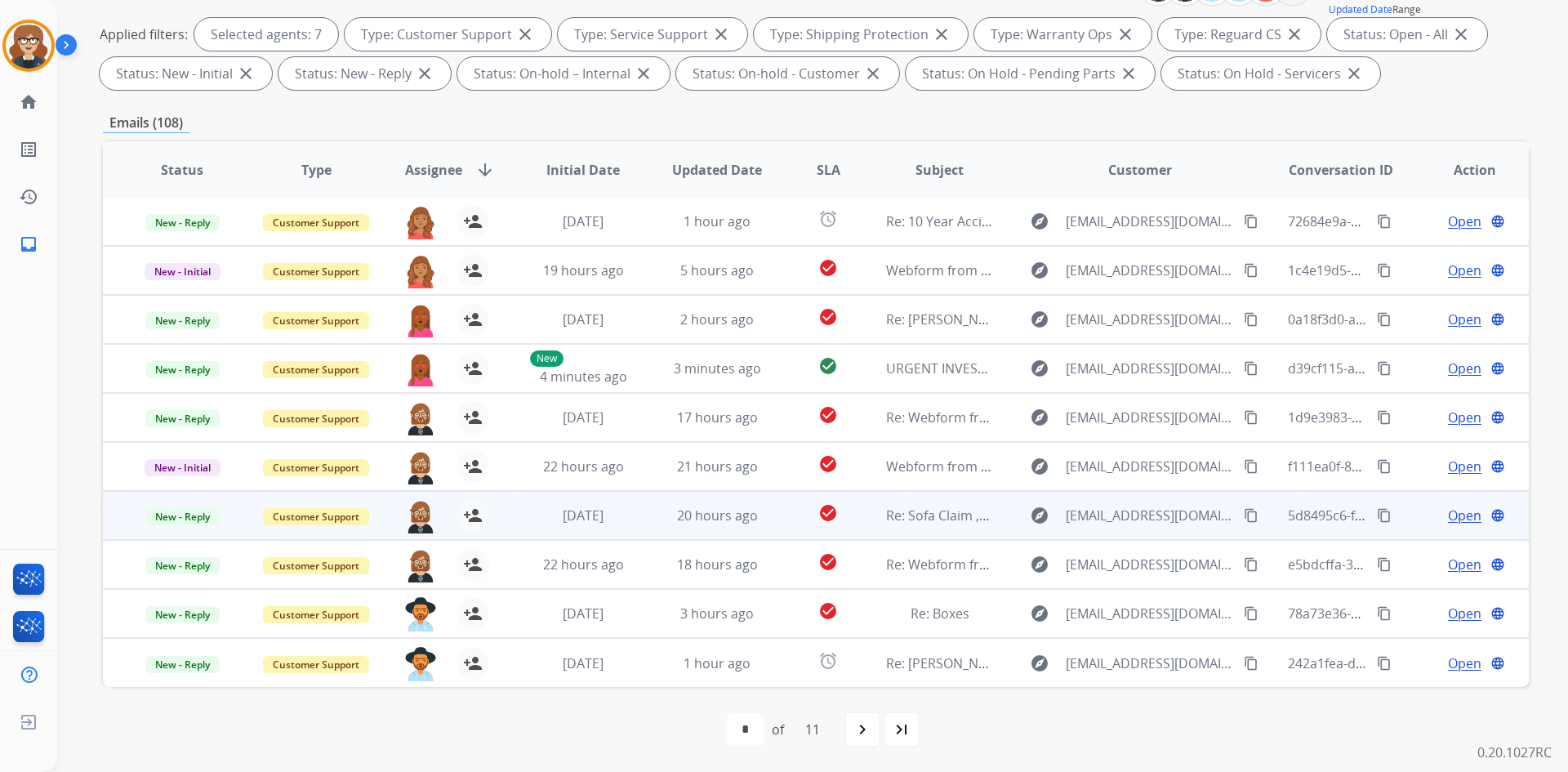
click at [1377, 518] on mat-icon "content_copy" at bounding box center [1384, 515] width 15 height 15
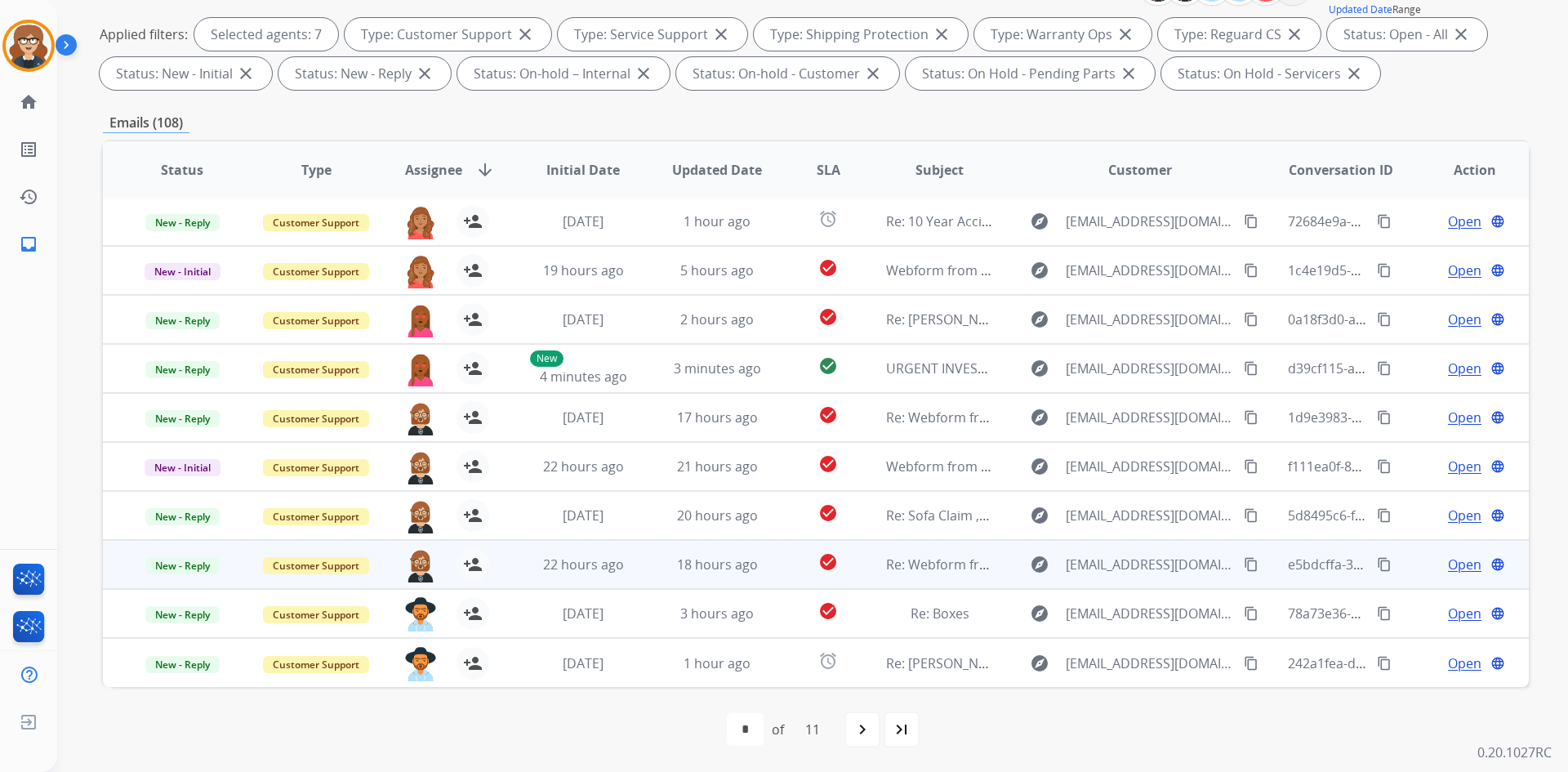
click at [1377, 563] on mat-icon "content_copy" at bounding box center [1384, 564] width 15 height 15
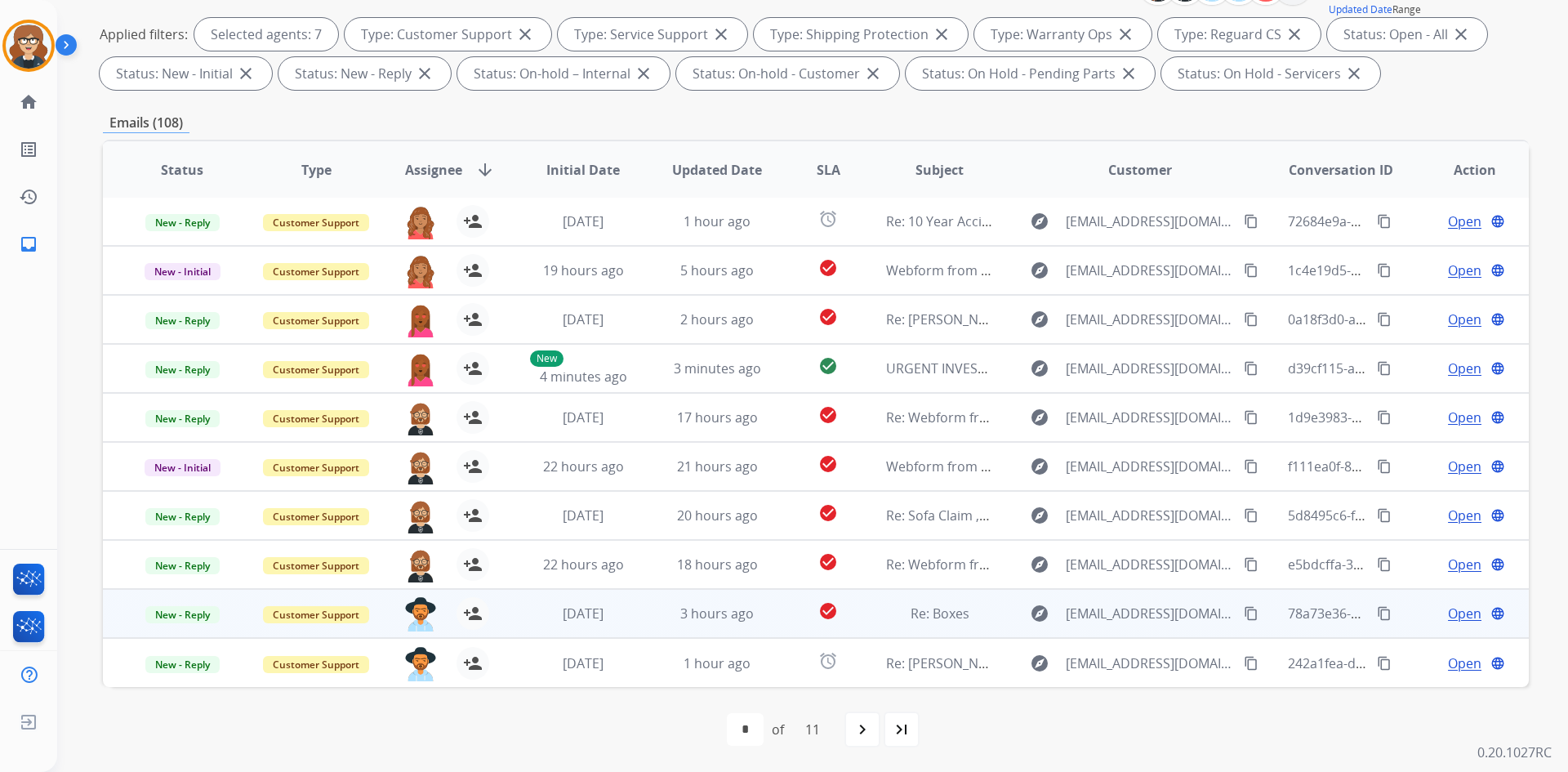
click at [1377, 612] on mat-icon "content_copy" at bounding box center [1384, 613] width 15 height 15
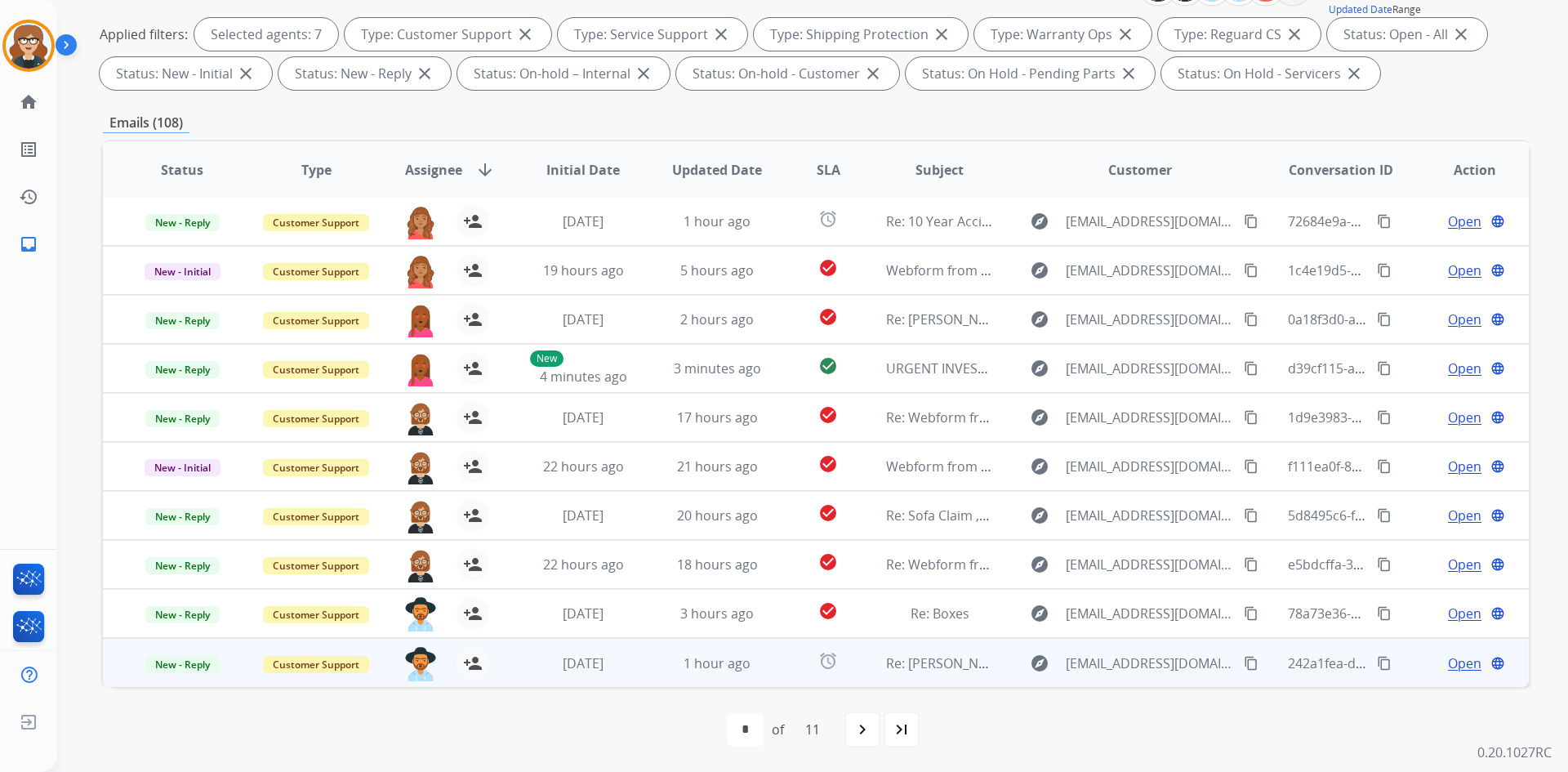
click at [1379, 664] on mat-icon "content_copy" at bounding box center [1384, 663] width 15 height 15
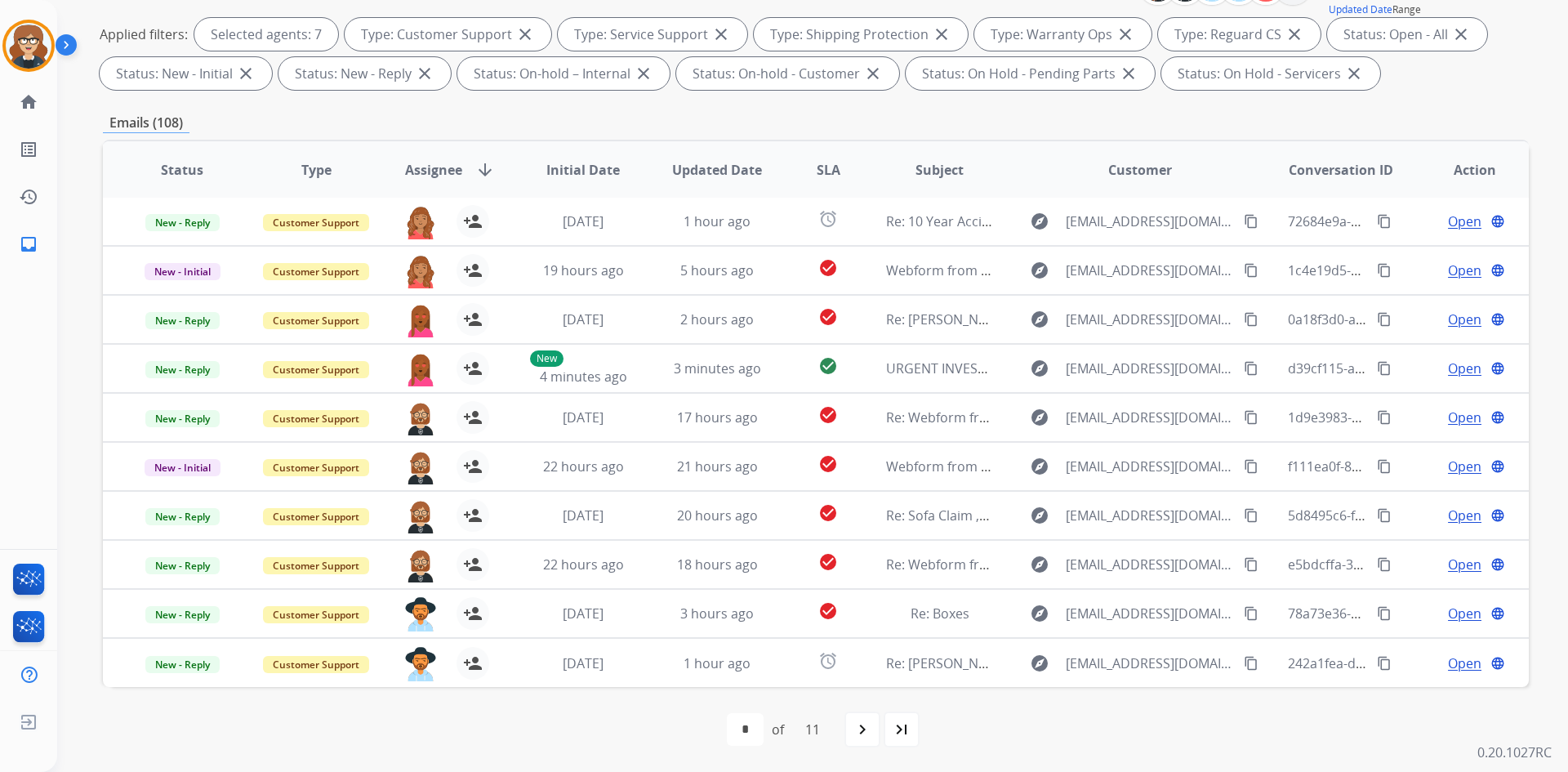
click at [75, 330] on div "**********" at bounding box center [793, 209] width 1472 height 772
click at [873, 730] on mat-icon "navigate_next" at bounding box center [862, 729] width 19 height 19
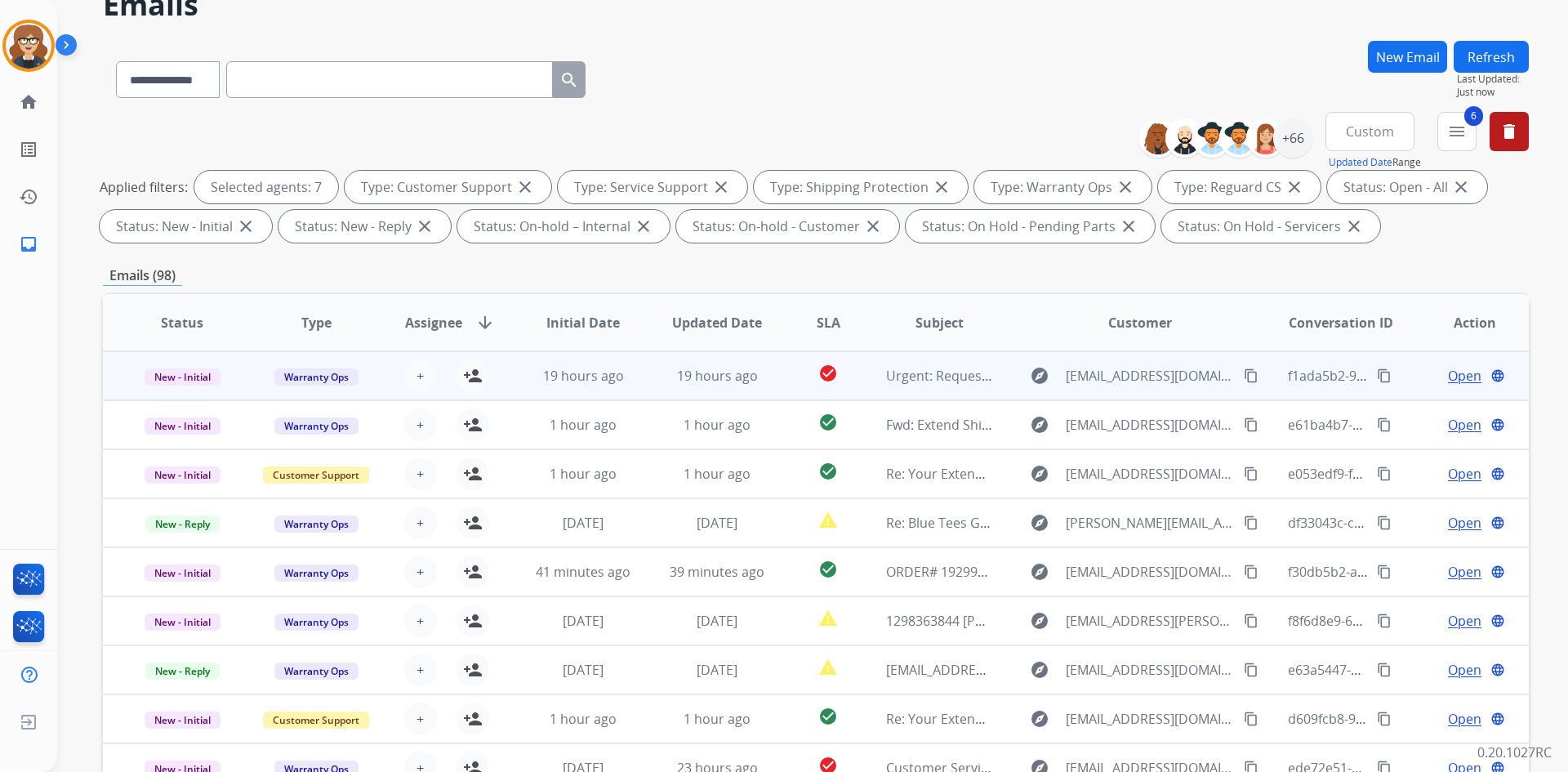
scroll to position [0, 0]
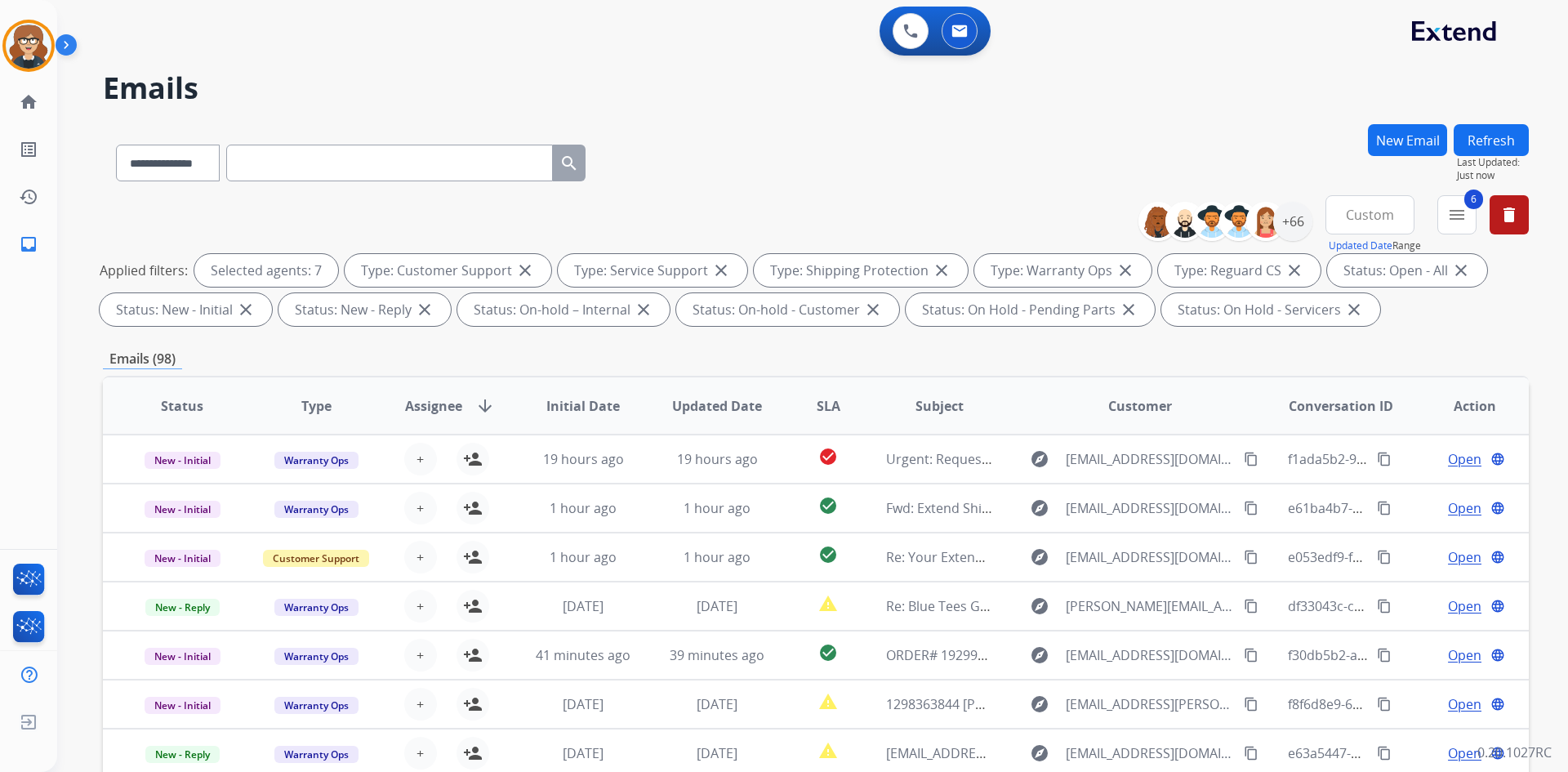
click at [1392, 217] on button "Custom" at bounding box center [1370, 214] width 89 height 39
click at [1386, 415] on div "Last 90 days" at bounding box center [1364, 413] width 90 height 25
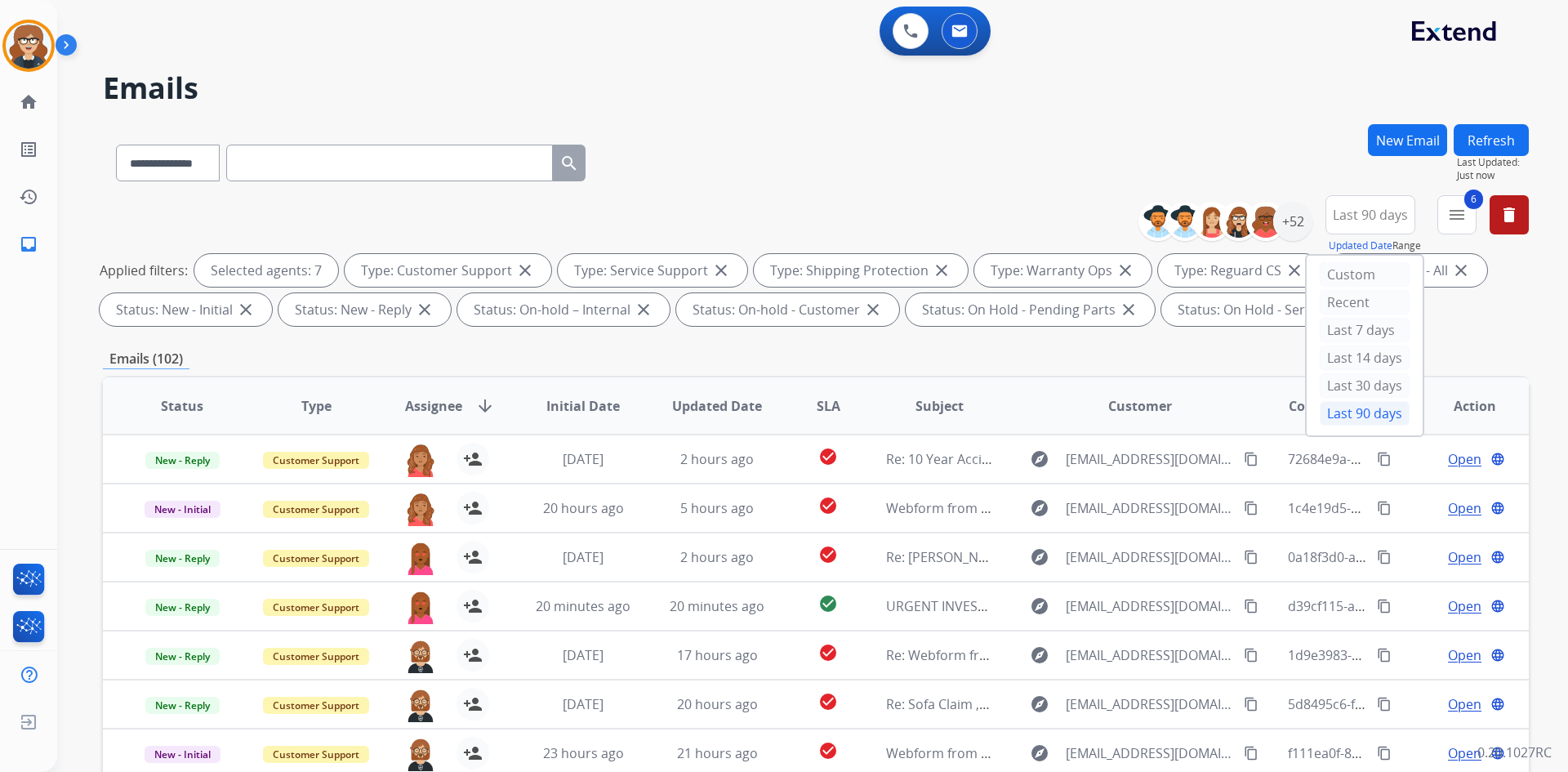
click at [1278, 146] on div "**********" at bounding box center [816, 160] width 1426 height 71
click at [1293, 218] on div "+52" at bounding box center [1293, 221] width 39 height 39
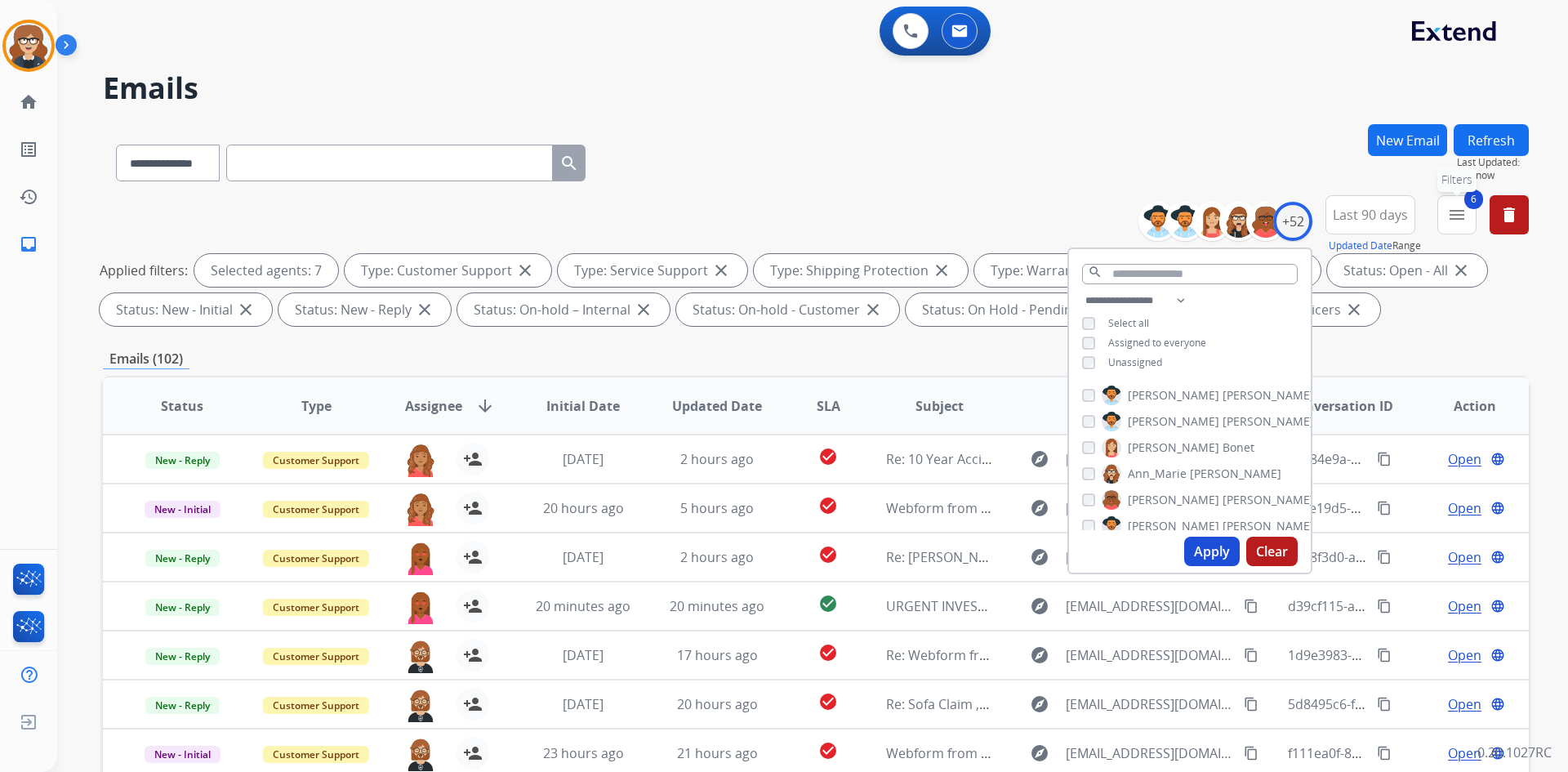
click at [1462, 219] on mat-icon "menu" at bounding box center [1457, 215] width 19 height 19
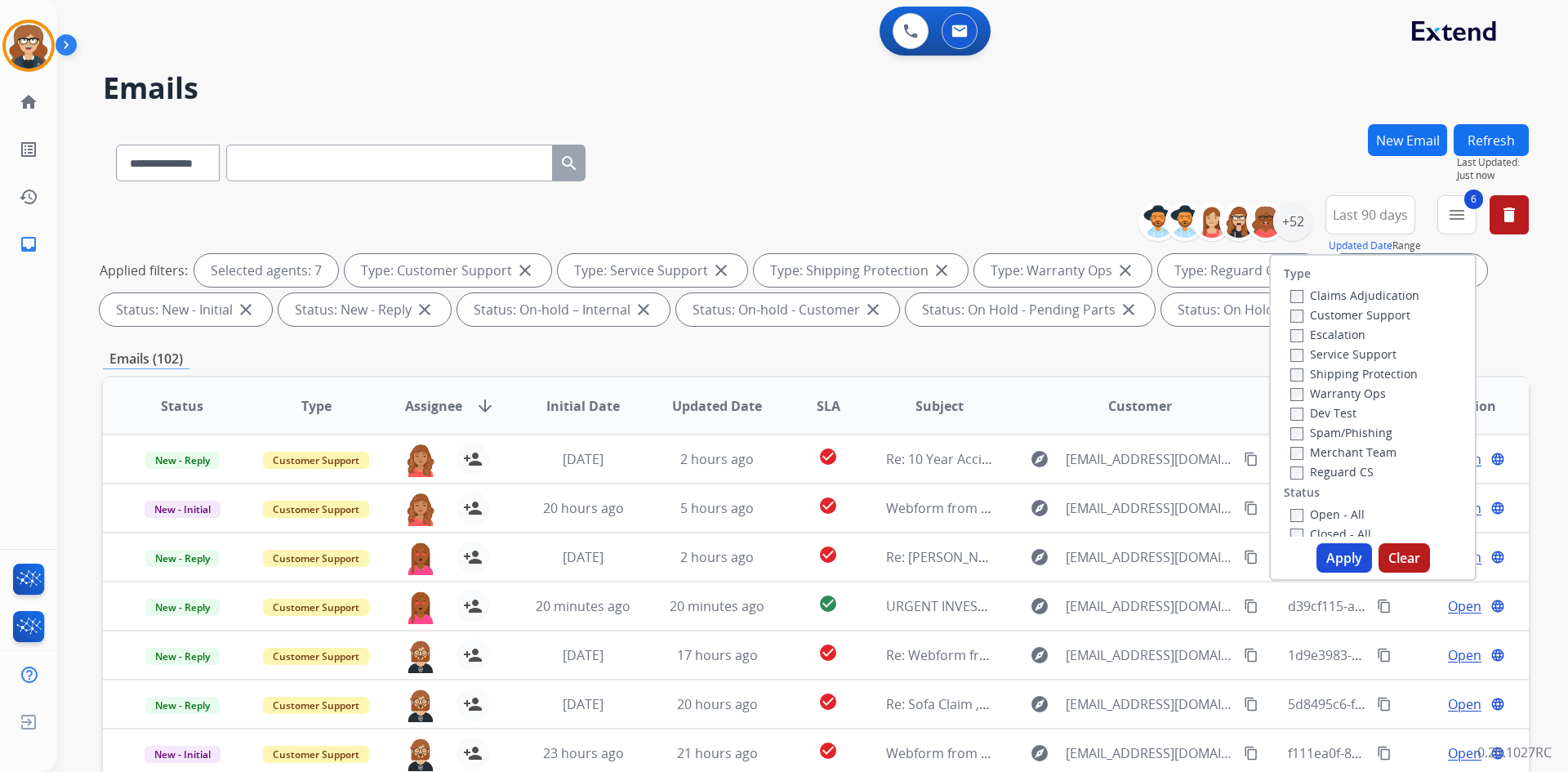
scroll to position [327, 0]
click at [1341, 553] on button "Apply" at bounding box center [1344, 557] width 56 height 29
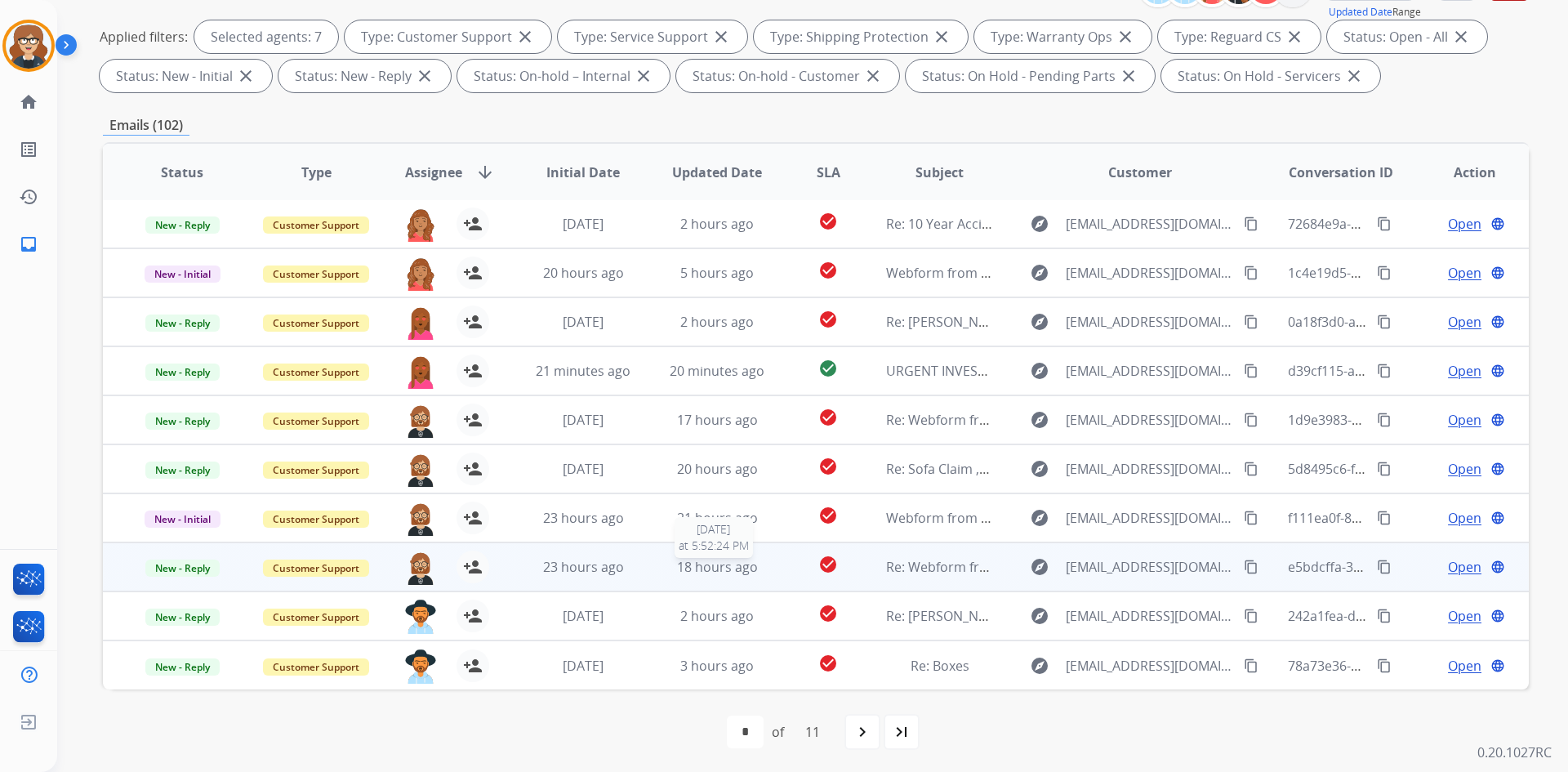
scroll to position [236, 0]
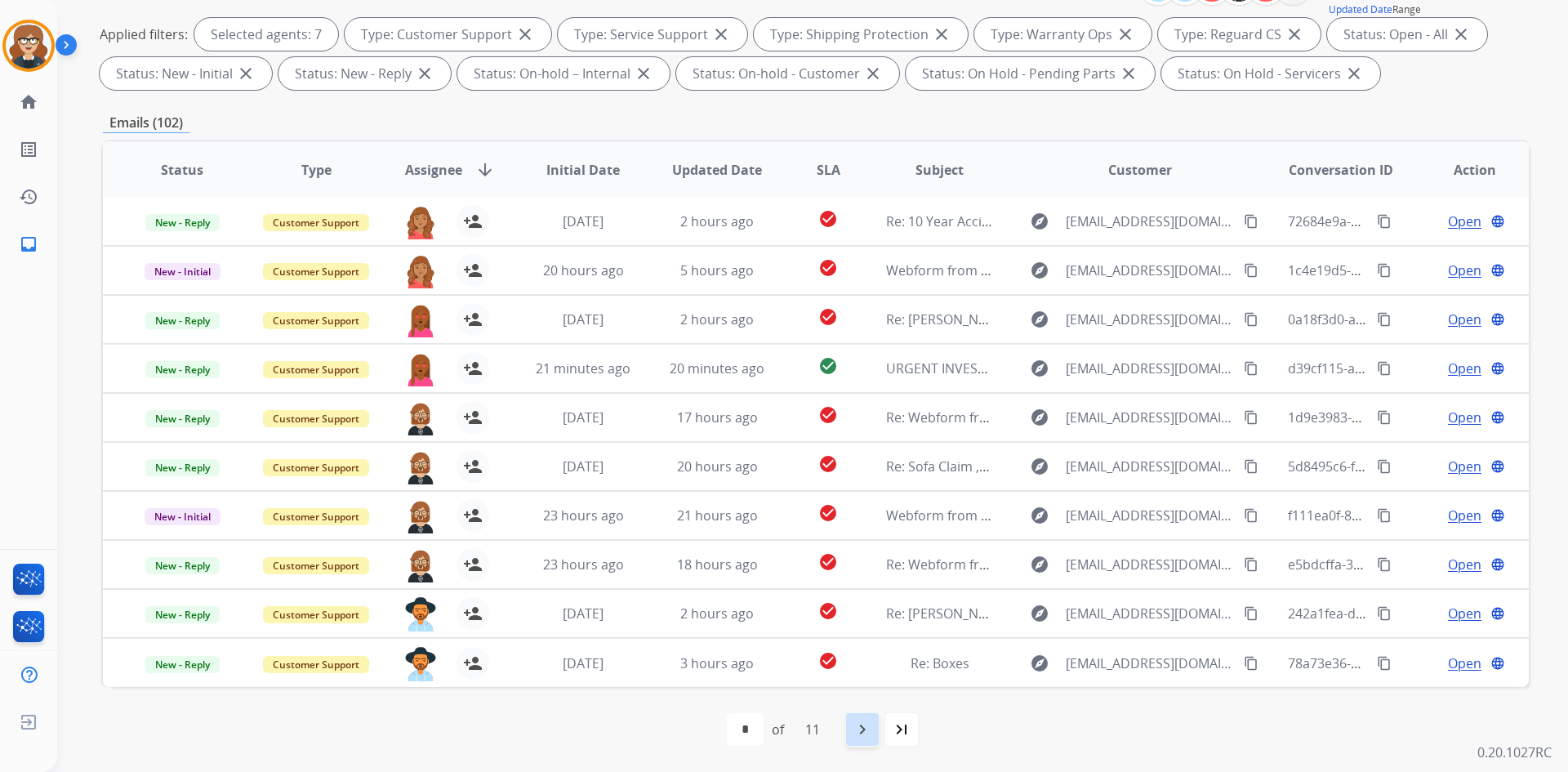
click at [855, 731] on mat-icon "navigate_next" at bounding box center [862, 729] width 19 height 19
select select "*"
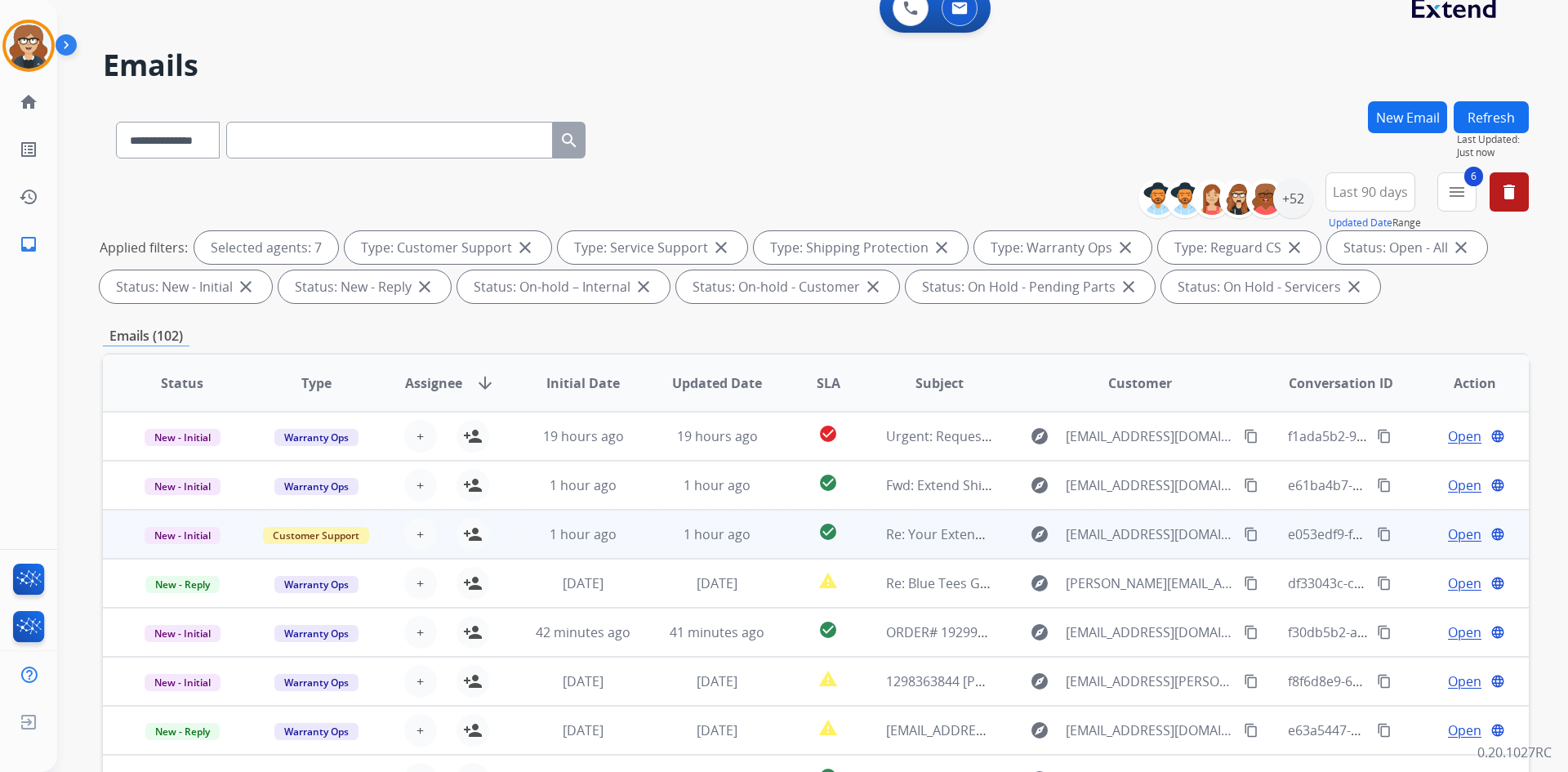
scroll to position [0, 0]
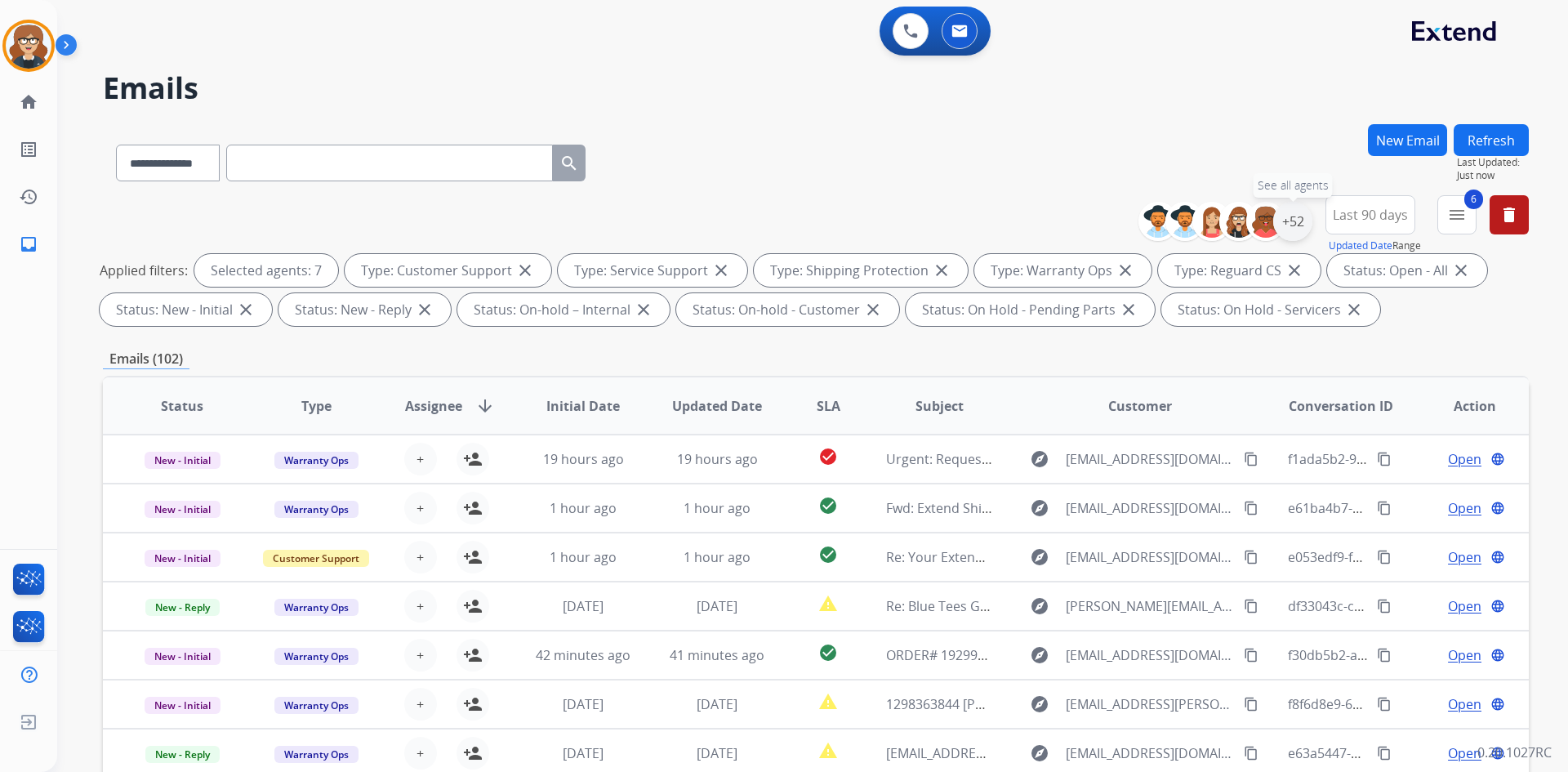
click at [1294, 225] on div "+52" at bounding box center [1293, 221] width 39 height 39
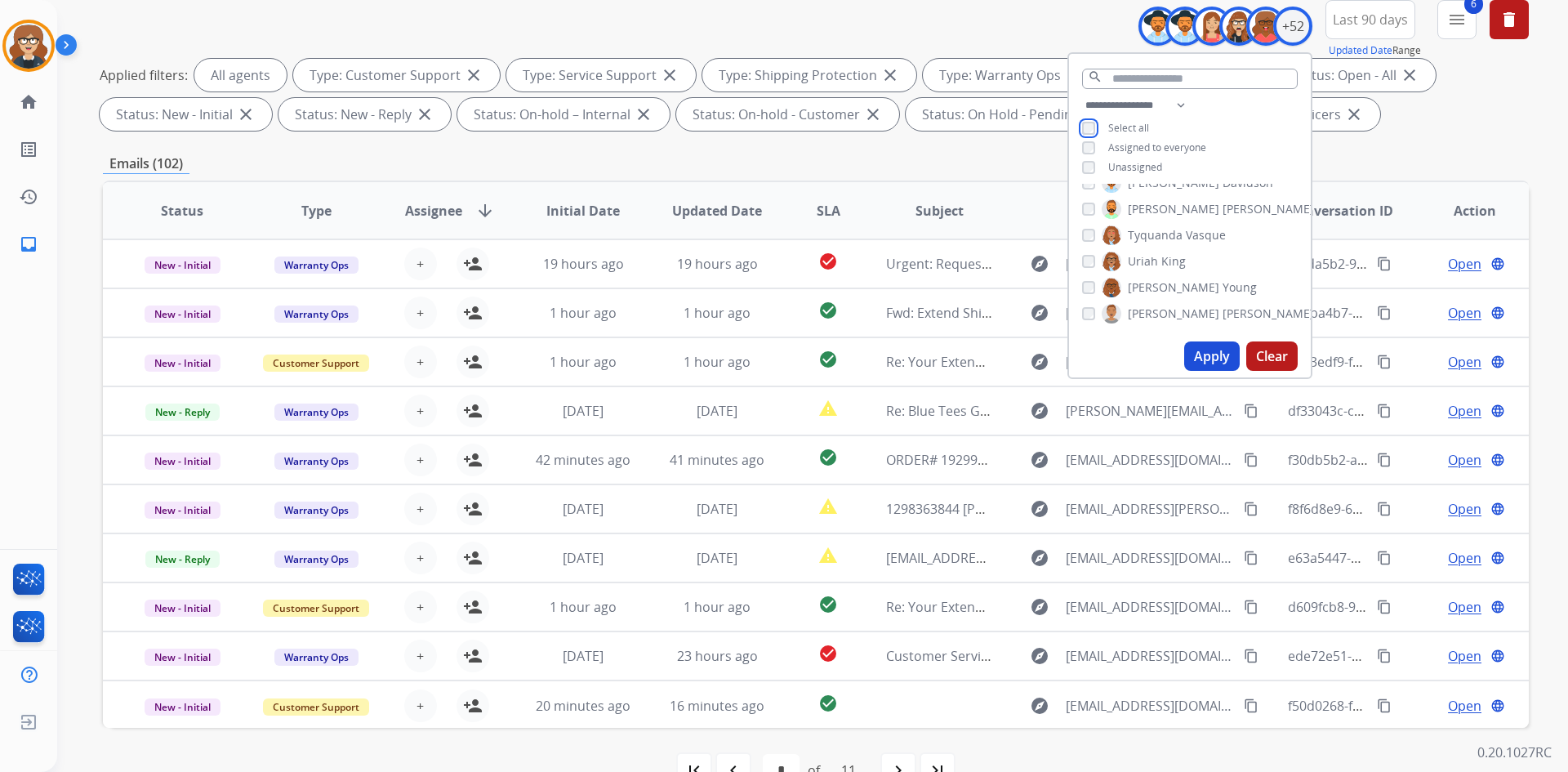
scroll to position [236, 0]
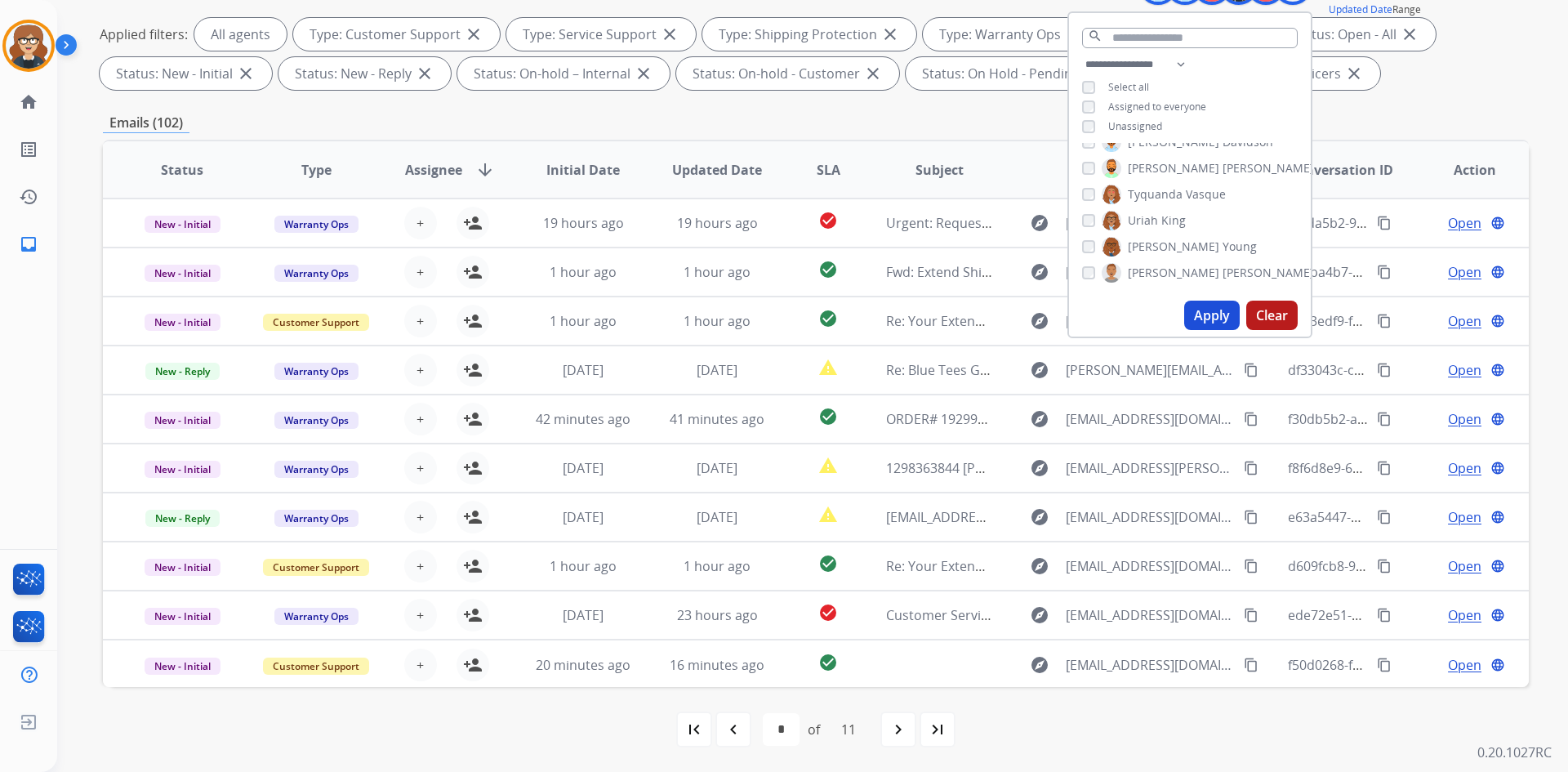
click at [1214, 314] on button "Apply" at bounding box center [1212, 315] width 56 height 29
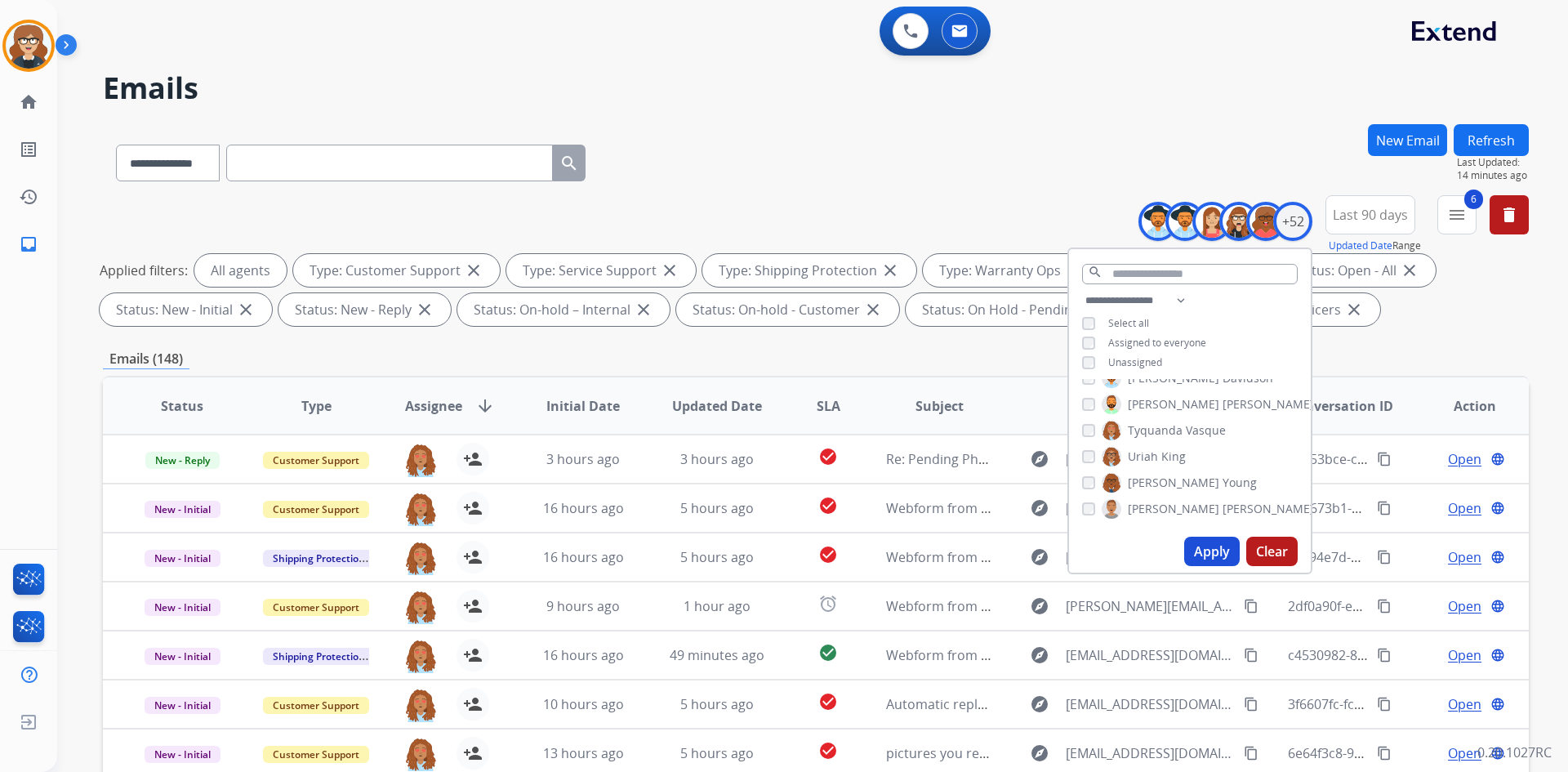
click at [999, 150] on div "**********" at bounding box center [816, 160] width 1426 height 71
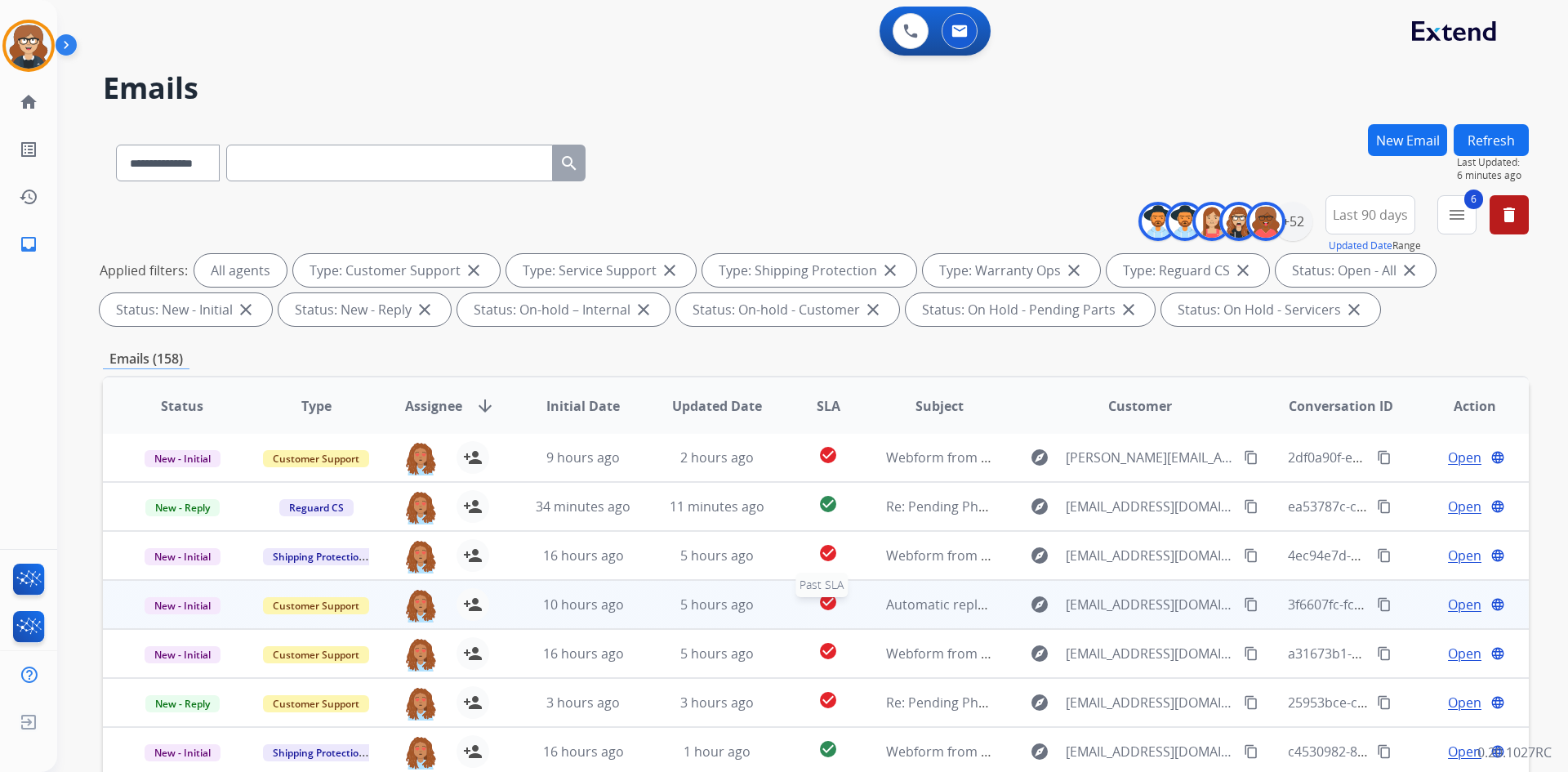
scroll to position [236, 0]
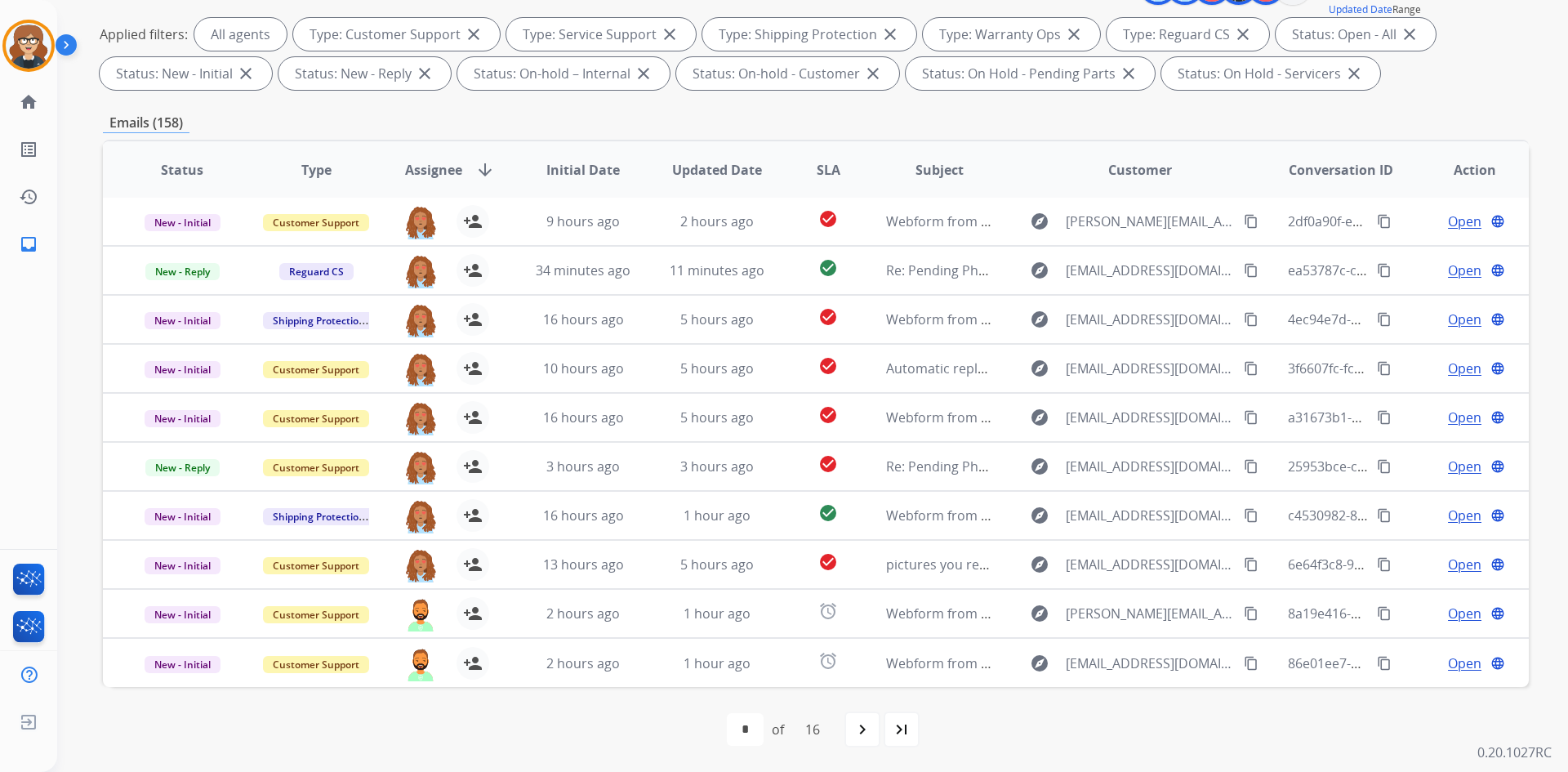
drag, startPoint x: 866, startPoint y: 728, endPoint x: 888, endPoint y: 705, distance: 31.8
click at [866, 728] on mat-icon "navigate_next" at bounding box center [862, 729] width 19 height 19
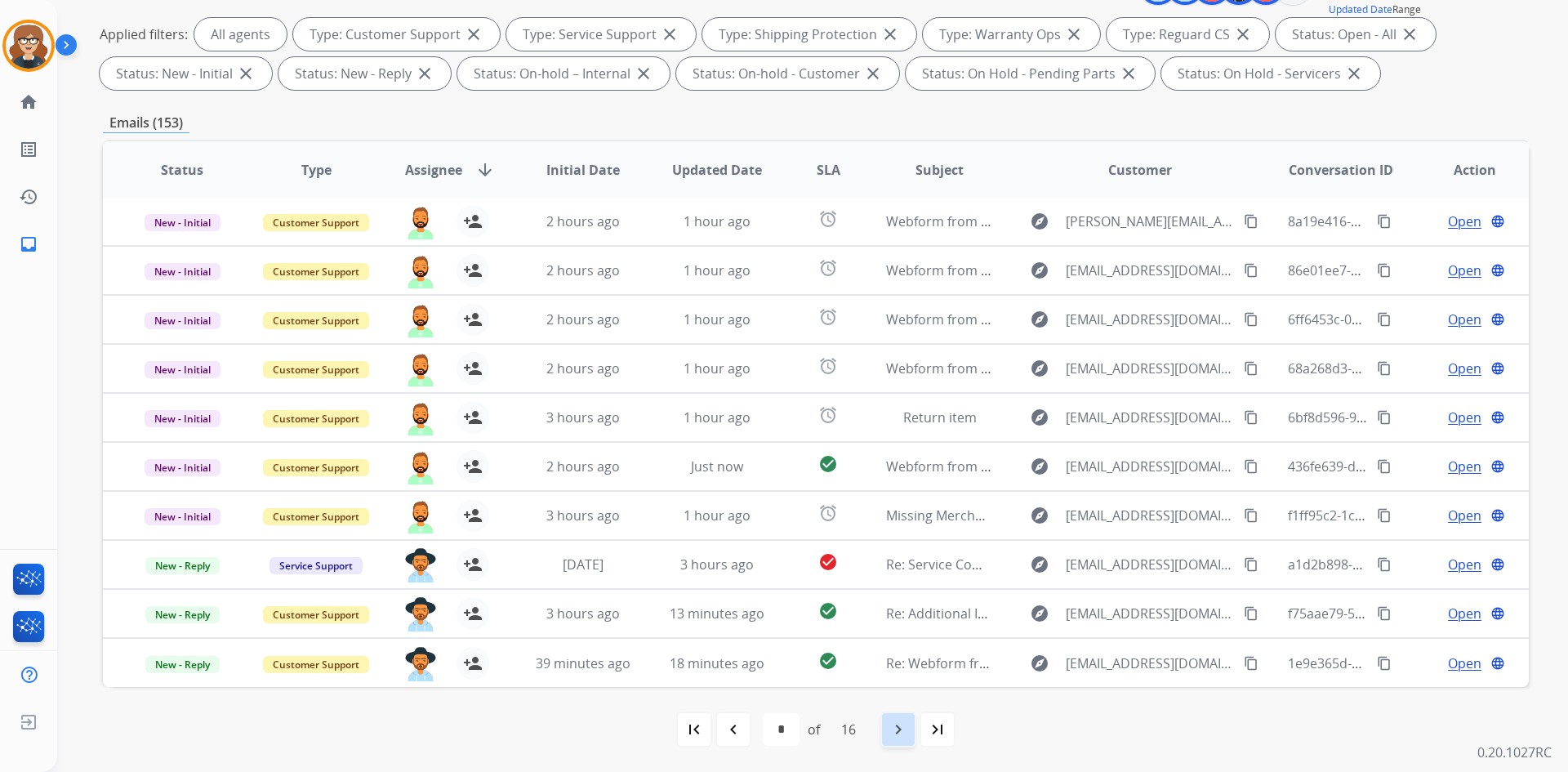
click at [893, 729] on mat-icon "navigate_next" at bounding box center [898, 729] width 19 height 19
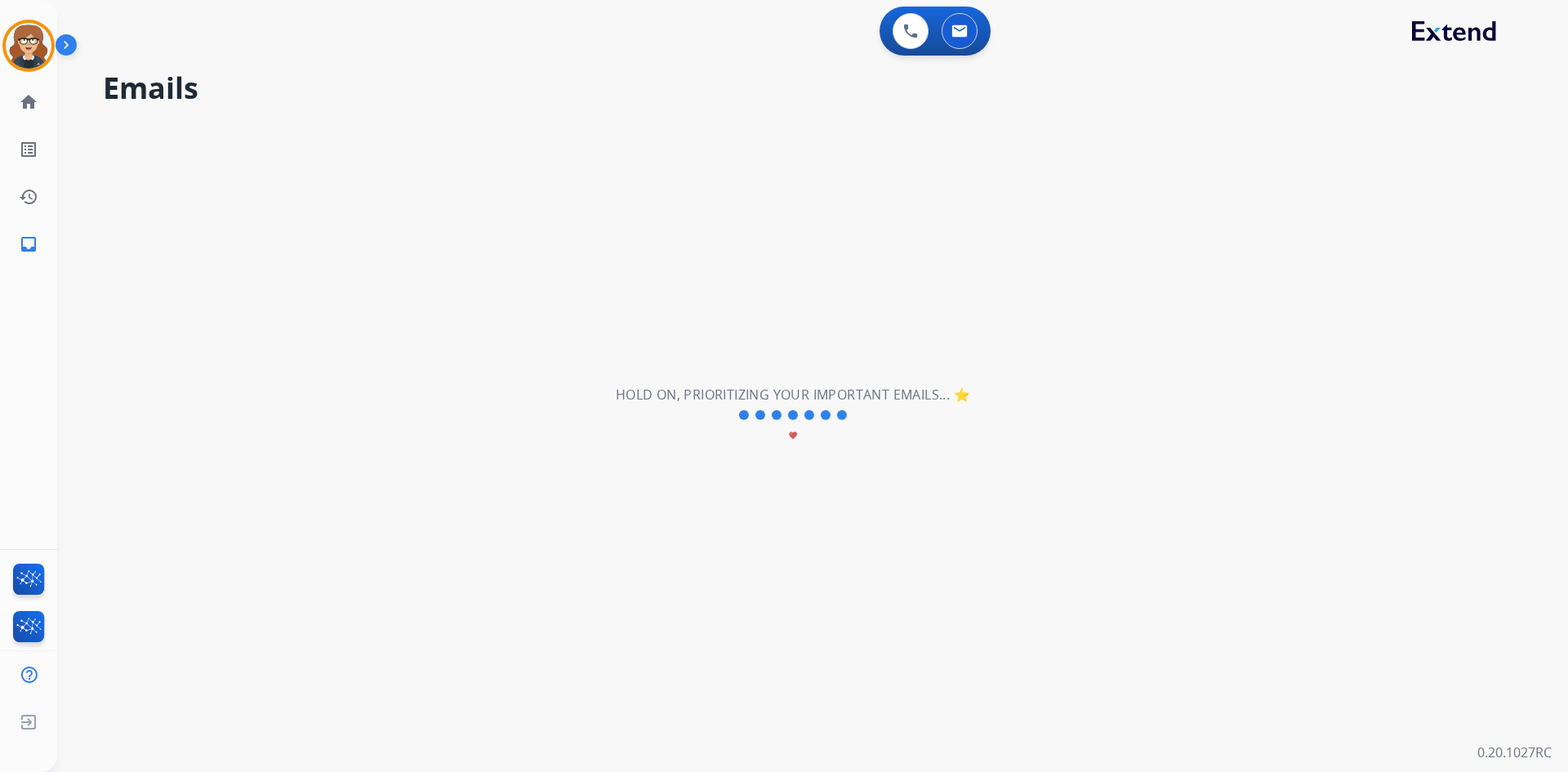
scroll to position [0, 0]
